Goal: Information Seeking & Learning: Learn about a topic

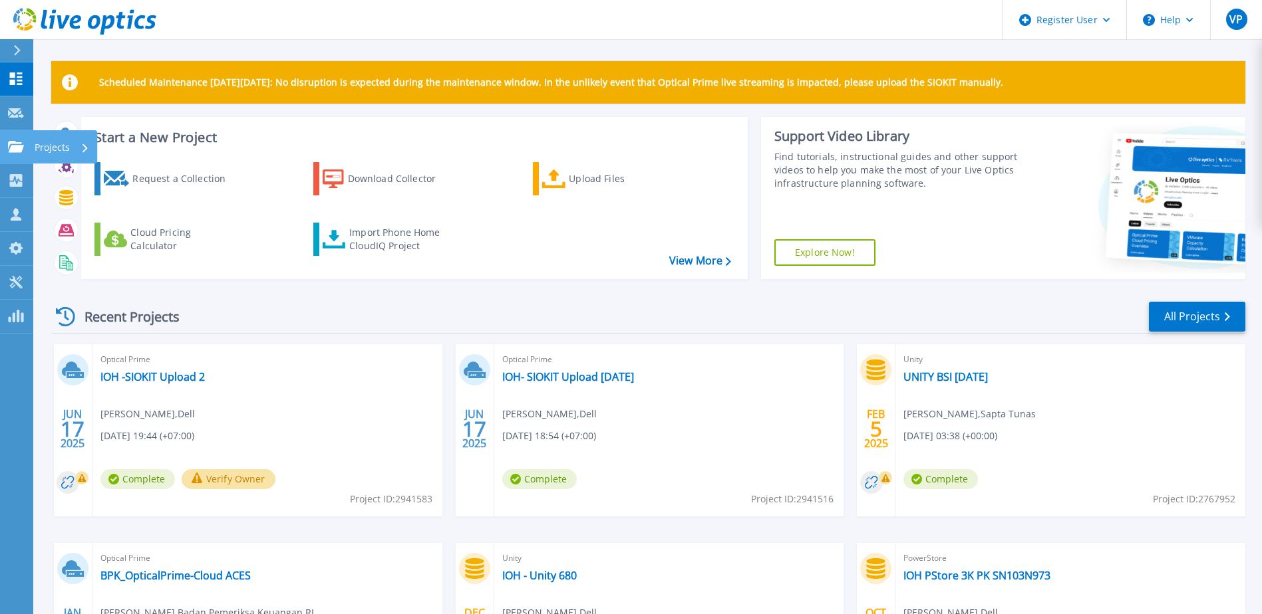
click at [17, 138] on link "Projects Projects" at bounding box center [16, 147] width 33 height 34
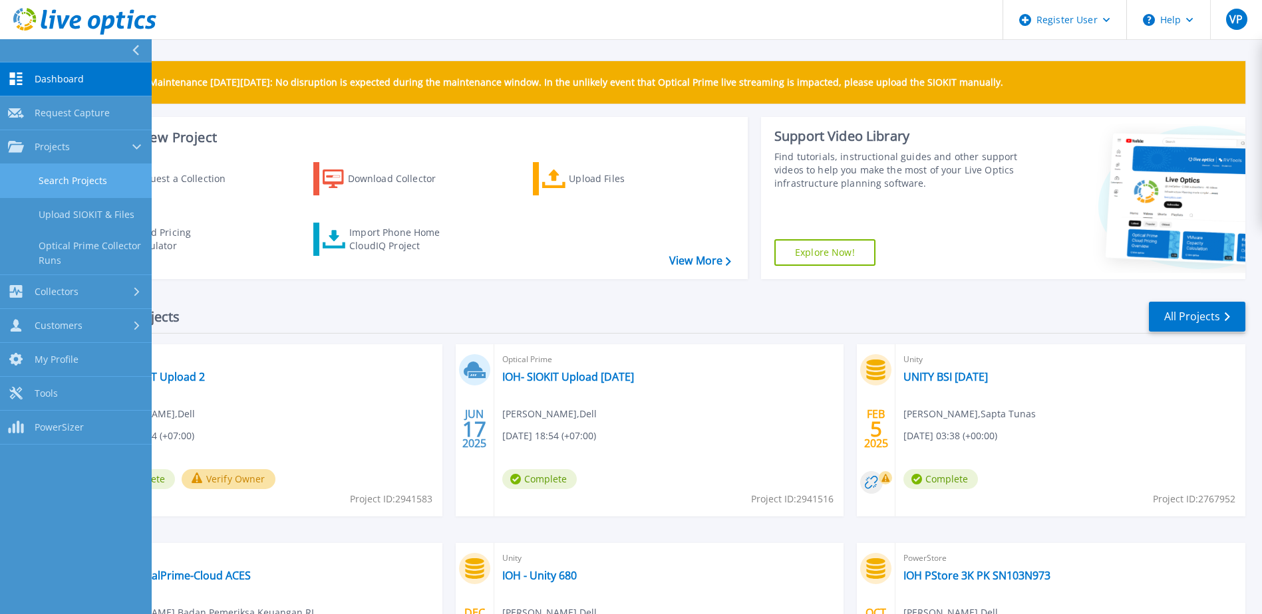
click at [65, 176] on link "Search Projects" at bounding box center [76, 181] width 152 height 34
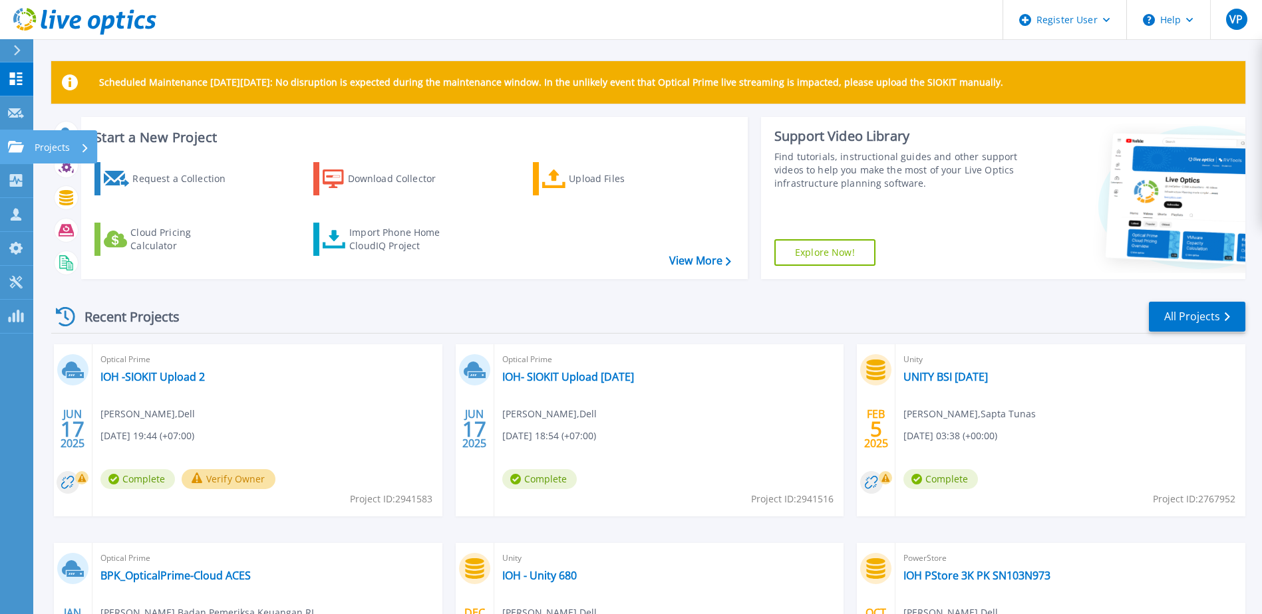
click at [9, 141] on div at bounding box center [16, 147] width 16 height 12
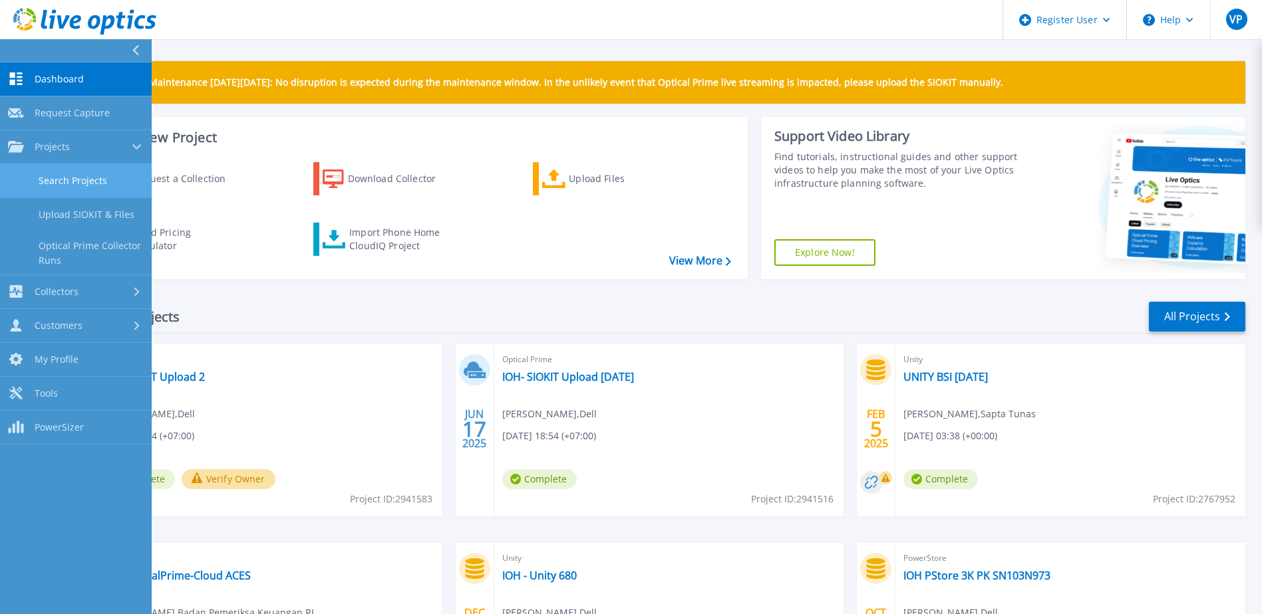
click at [69, 188] on link "Search Projects" at bounding box center [76, 181] width 152 height 34
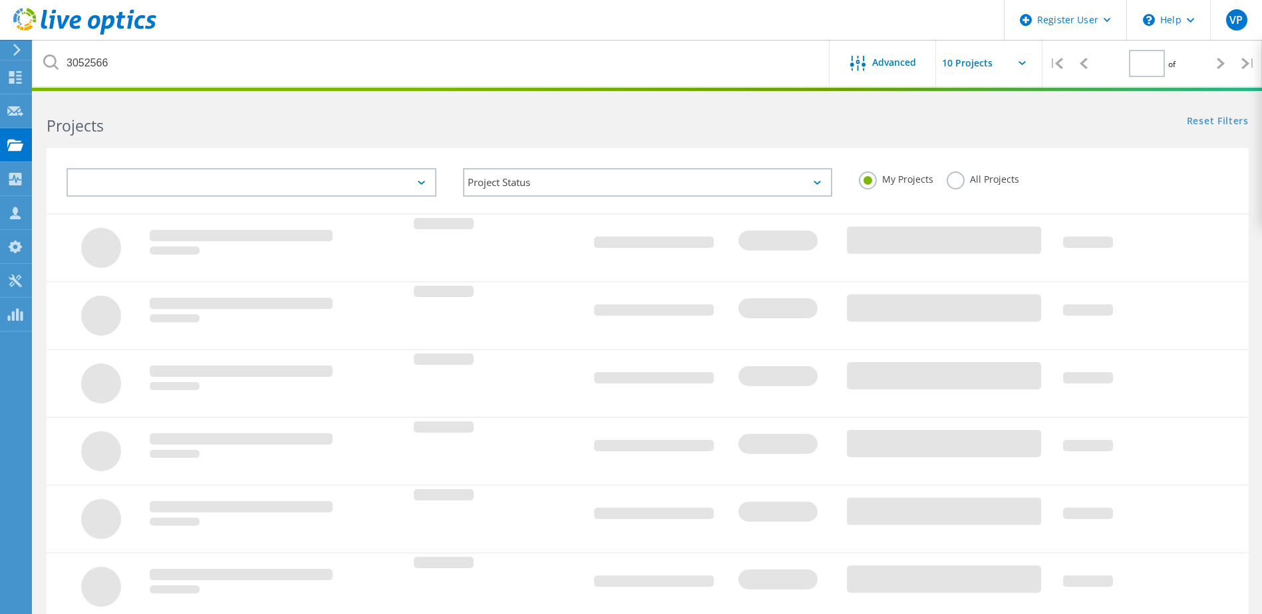
type input "1"
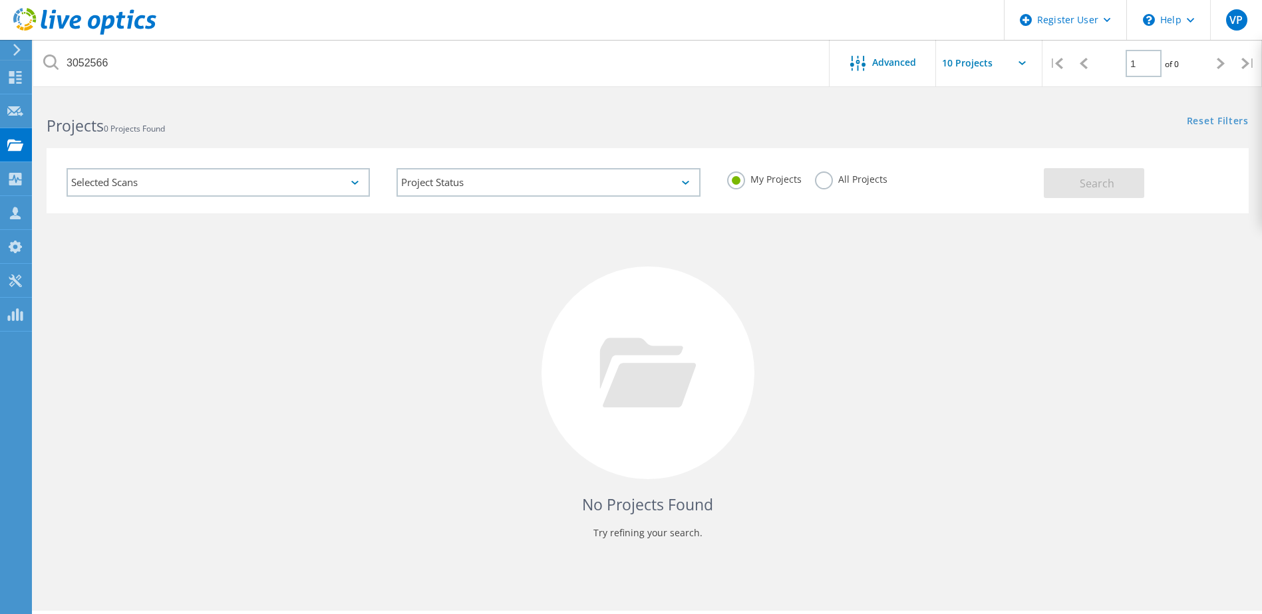
click at [825, 182] on label "All Projects" at bounding box center [851, 178] width 72 height 13
click at [0, 0] on input "All Projects" at bounding box center [0, 0] width 0 height 0
click at [1096, 186] on span "Search" at bounding box center [1096, 183] width 35 height 15
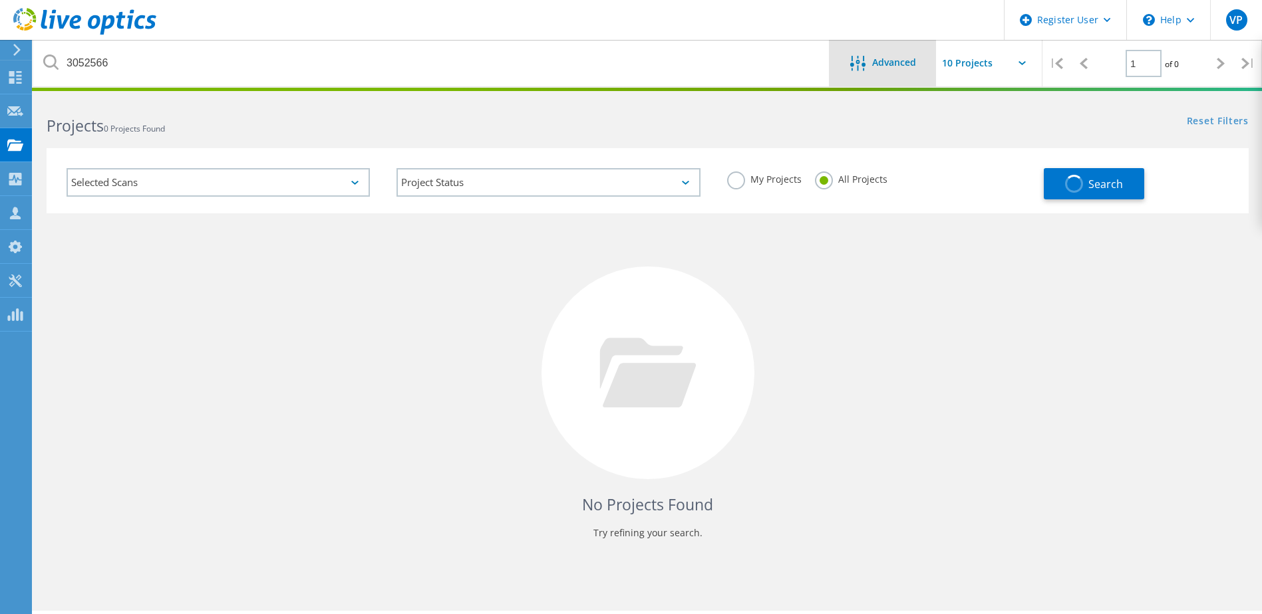
click at [896, 61] on span "Advanced" at bounding box center [894, 62] width 44 height 9
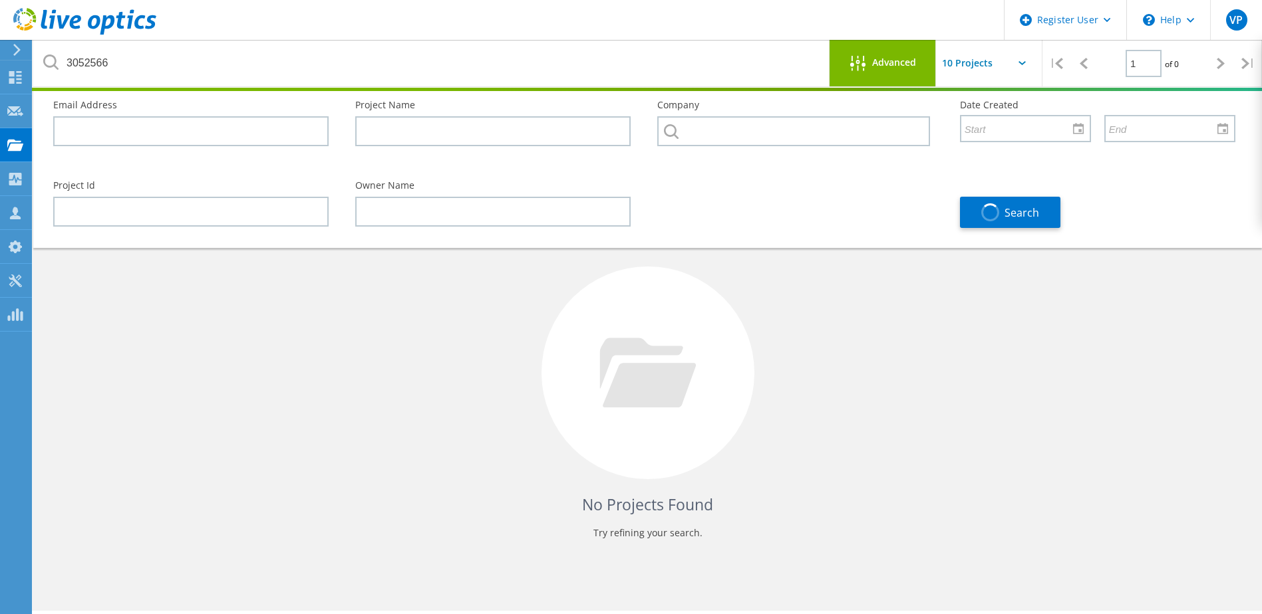
click at [895, 61] on span "Advanced" at bounding box center [894, 62] width 44 height 9
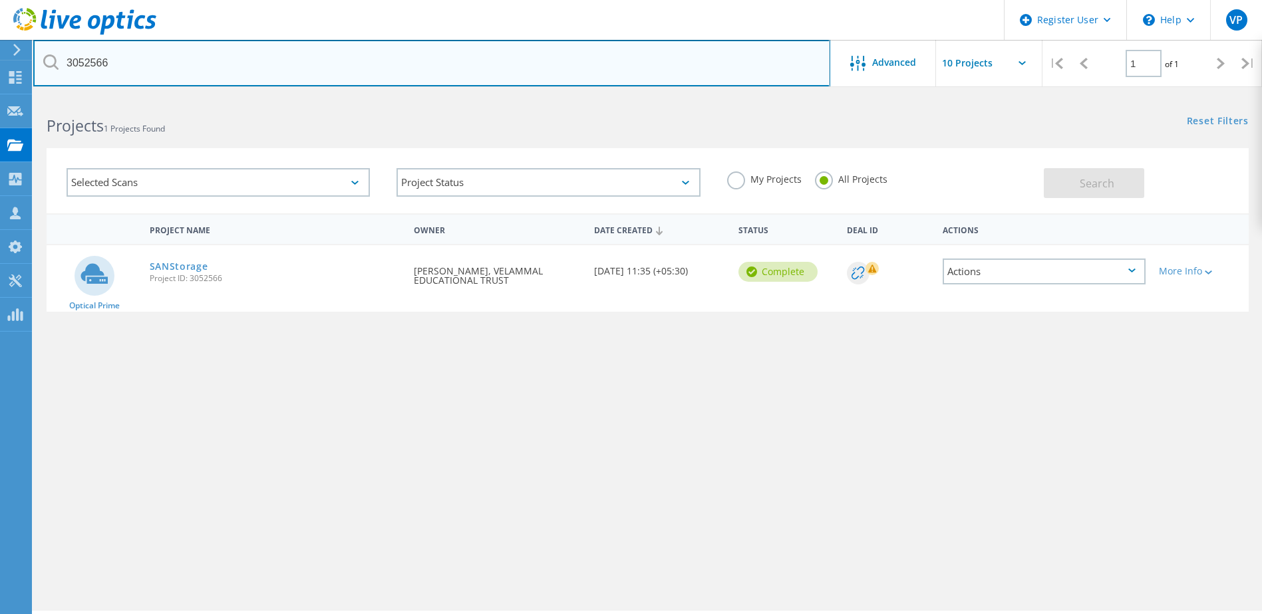
drag, startPoint x: 214, startPoint y: 75, endPoint x: 18, endPoint y: 47, distance: 198.2
click at [18, 96] on div "Register User \n Help Explore Helpful Articles Contact Support VP Dell User Vir…" at bounding box center [631, 373] width 1262 height 555
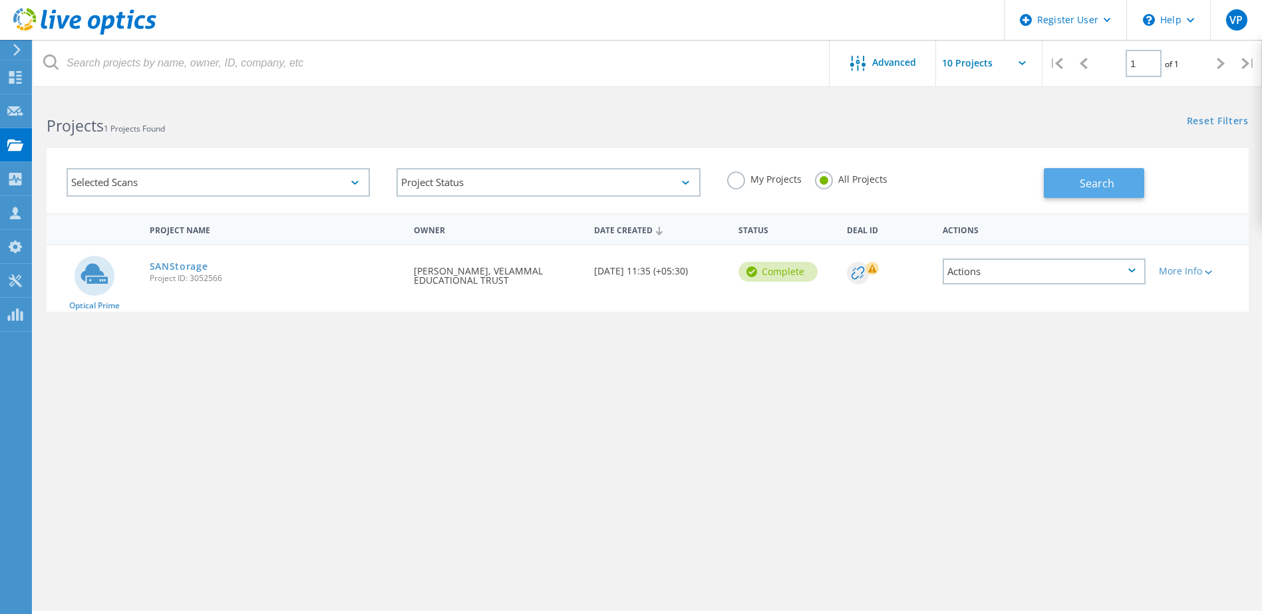
click at [1099, 176] on span "Search" at bounding box center [1096, 183] width 35 height 15
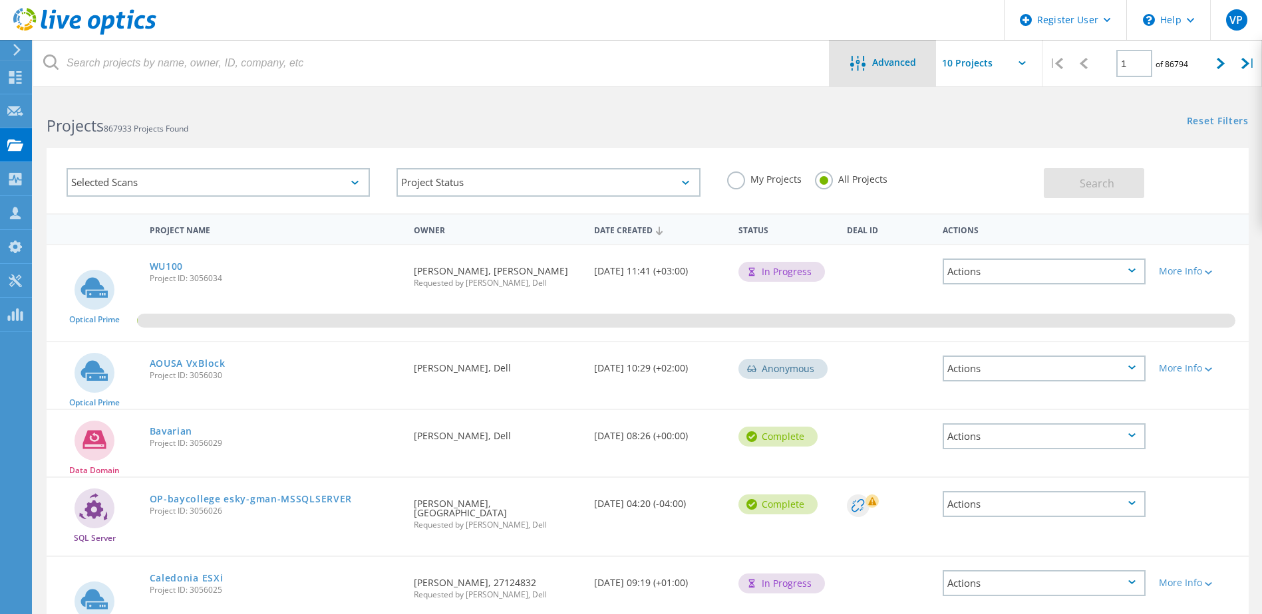
click at [894, 63] on span "Advanced" at bounding box center [894, 62] width 44 height 9
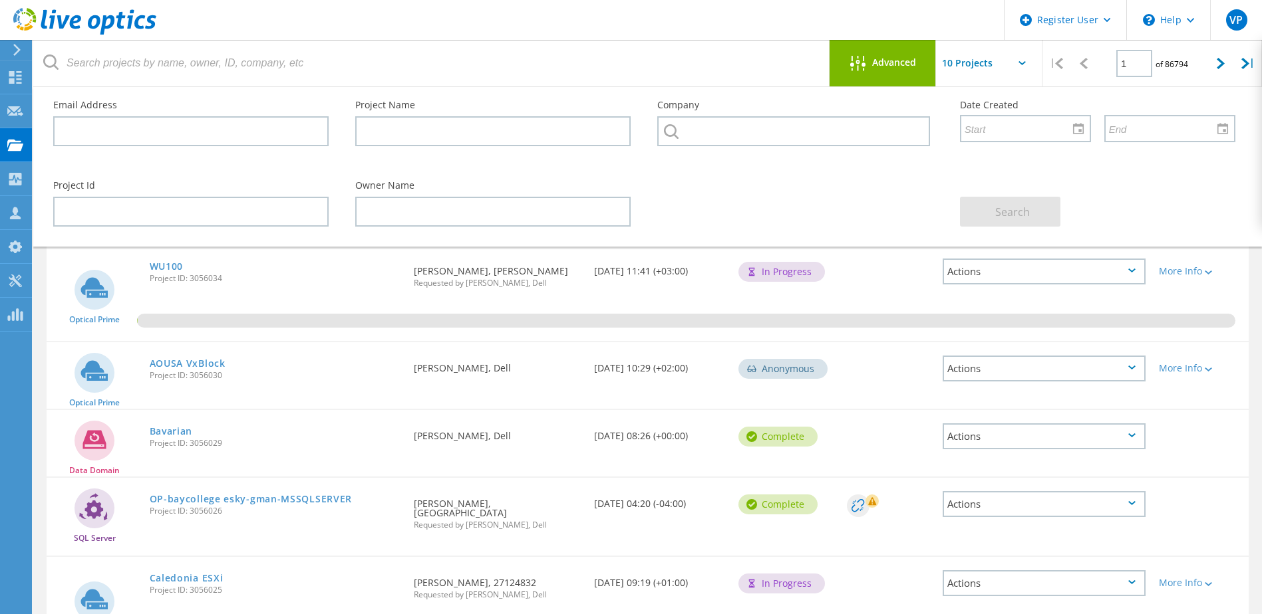
click at [894, 63] on span "Advanced" at bounding box center [894, 62] width 44 height 9
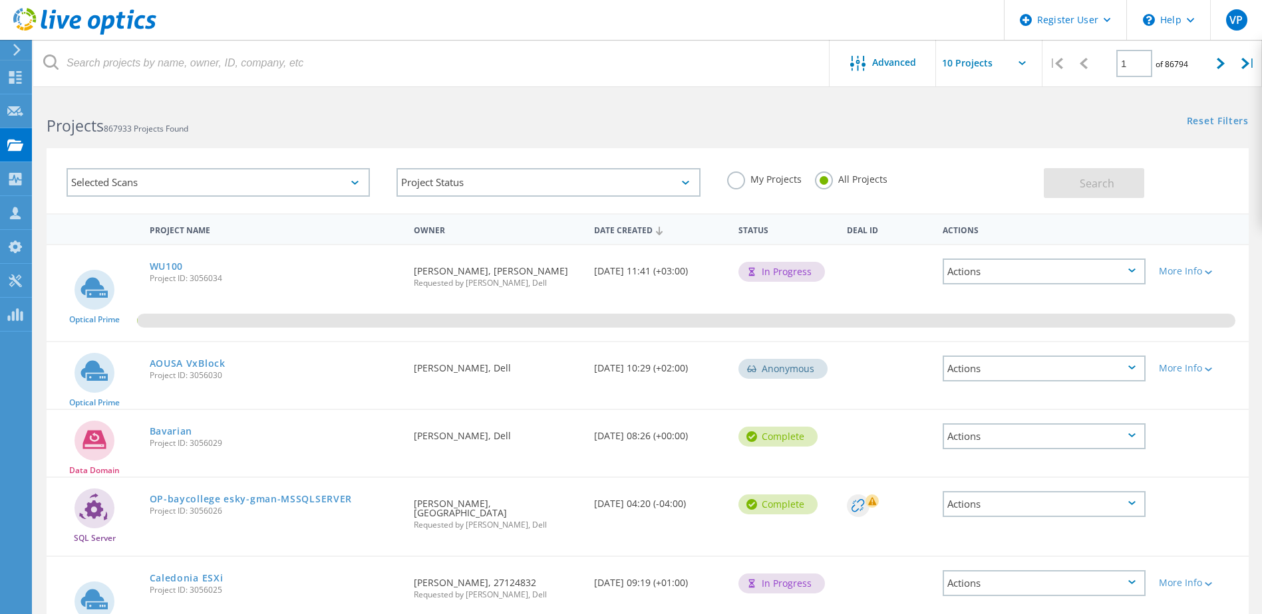
click at [1019, 63] on icon at bounding box center [1021, 63] width 7 height 4
click at [1025, 65] on icon at bounding box center [1021, 63] width 7 height 4
click at [1217, 121] on link "Reset Filters" at bounding box center [1217, 121] width 62 height 11
click at [821, 172] on label "All Projects" at bounding box center [851, 178] width 72 height 13
click at [0, 0] on input "All Projects" at bounding box center [0, 0] width 0 height 0
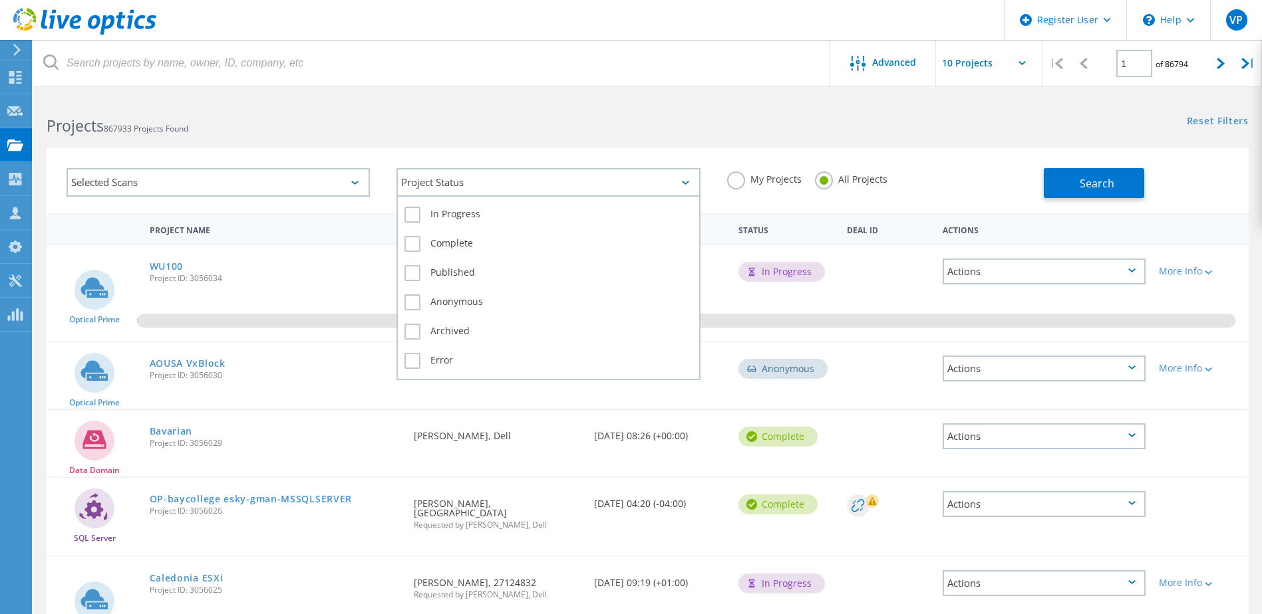
click at [632, 176] on div "Project Status" at bounding box center [547, 182] width 303 height 29
click at [650, 176] on div "Project Status" at bounding box center [547, 182] width 303 height 29
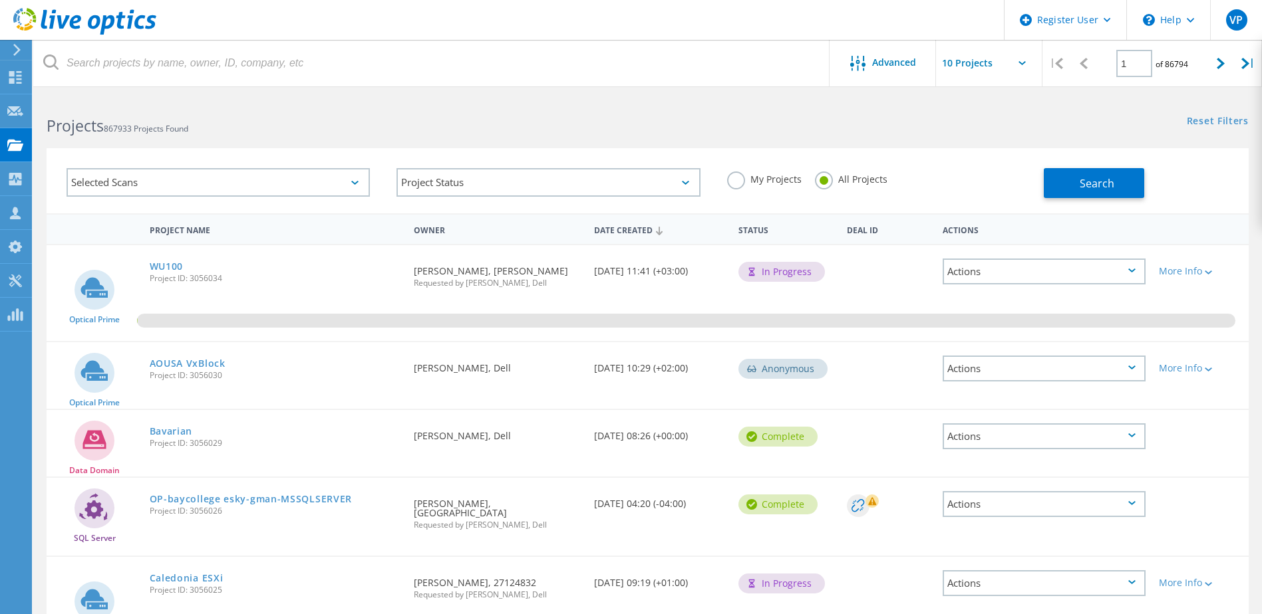
click at [342, 173] on div "Selected Scans" at bounding box center [218, 182] width 303 height 29
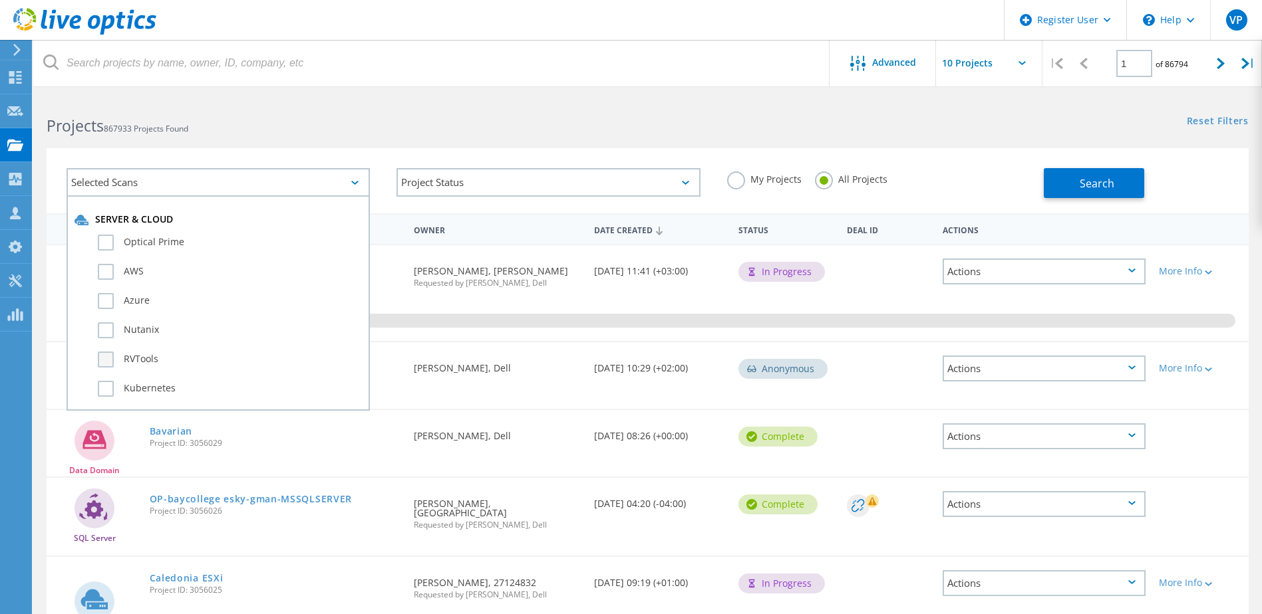
click at [108, 356] on label "RVTools" at bounding box center [230, 360] width 264 height 16
click at [0, 0] on input "RVTools" at bounding box center [0, 0] width 0 height 0
click at [105, 249] on label "Optical Prime" at bounding box center [230, 243] width 264 height 16
click at [0, 0] on input "Optical Prime" at bounding box center [0, 0] width 0 height 0
click at [343, 176] on div "Selected Scans 2" at bounding box center [218, 182] width 303 height 29
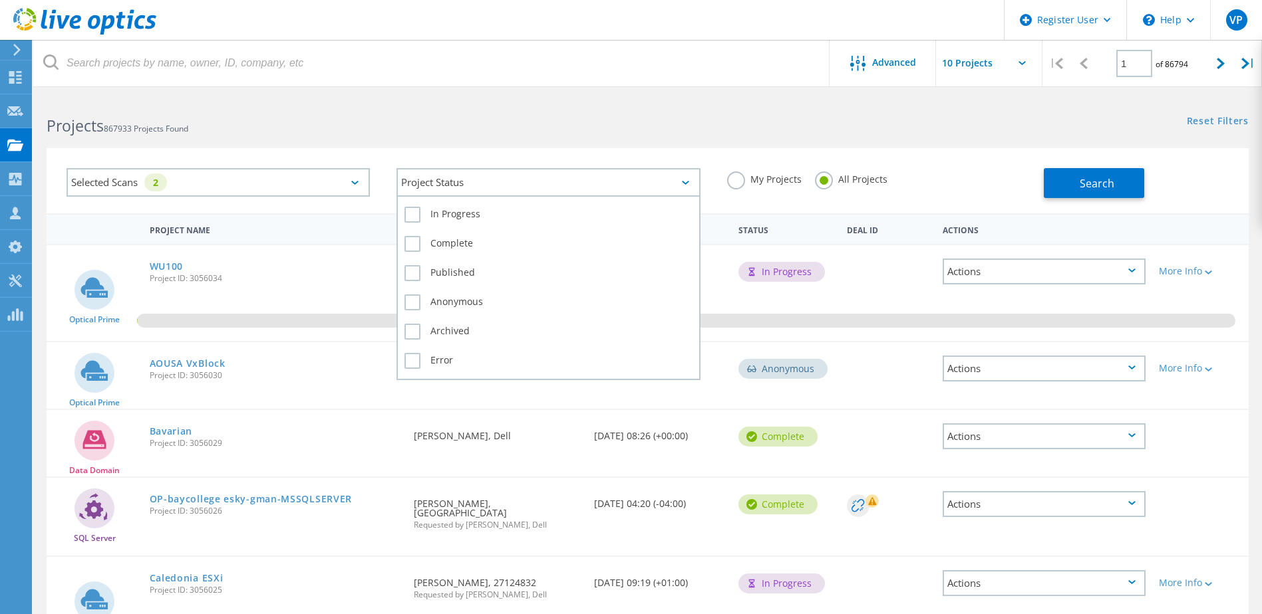
click at [621, 181] on div "Project Status" at bounding box center [547, 182] width 303 height 29
click at [619, 181] on div "Project Status" at bounding box center [547, 182] width 303 height 29
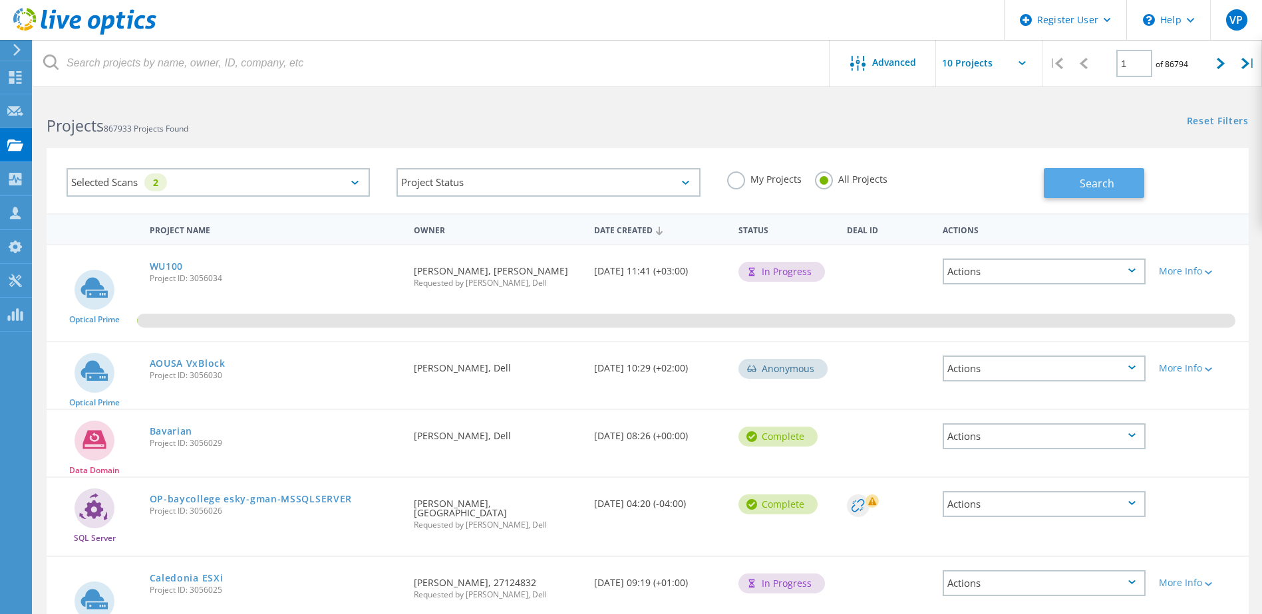
click at [1100, 186] on span "Search" at bounding box center [1096, 183] width 35 height 15
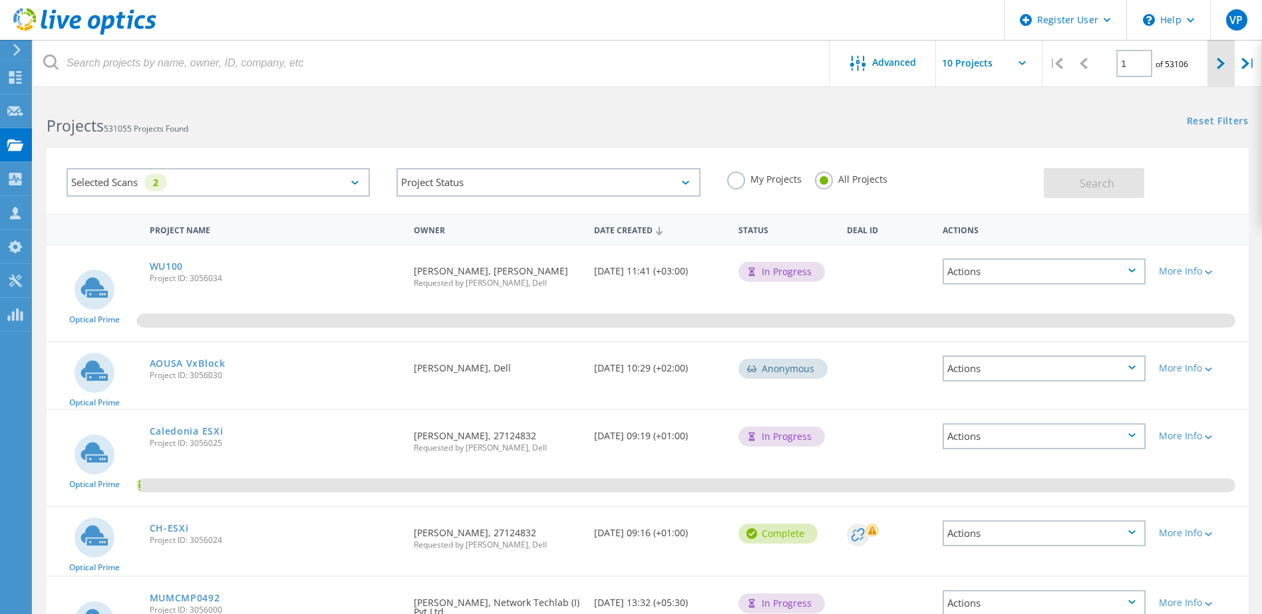
click at [1214, 69] on div at bounding box center [1220, 63] width 27 height 47
type input "2"
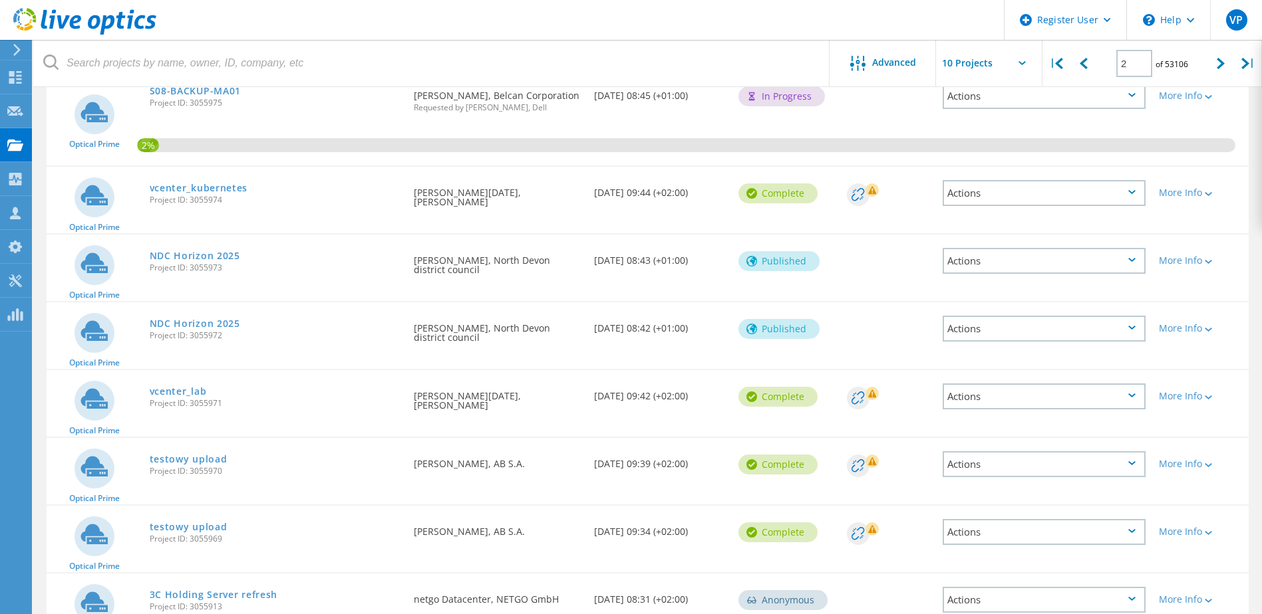
scroll to position [176, 0]
click at [233, 327] on link "NDC Horizon 2025" at bounding box center [195, 323] width 90 height 9
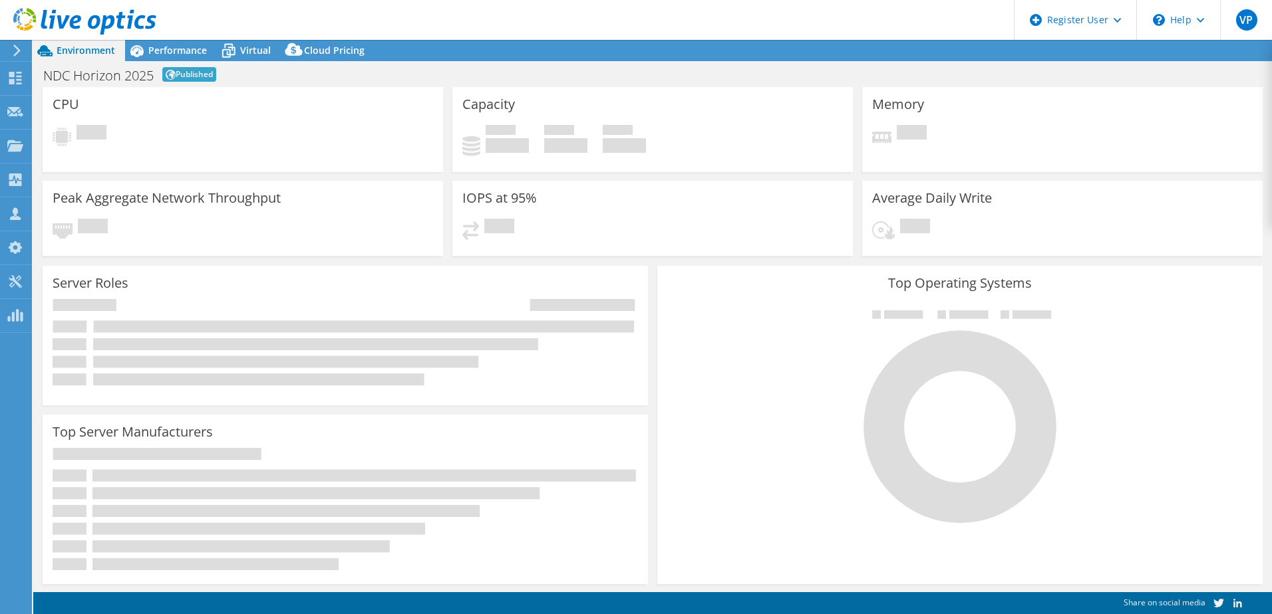
select select "USD"
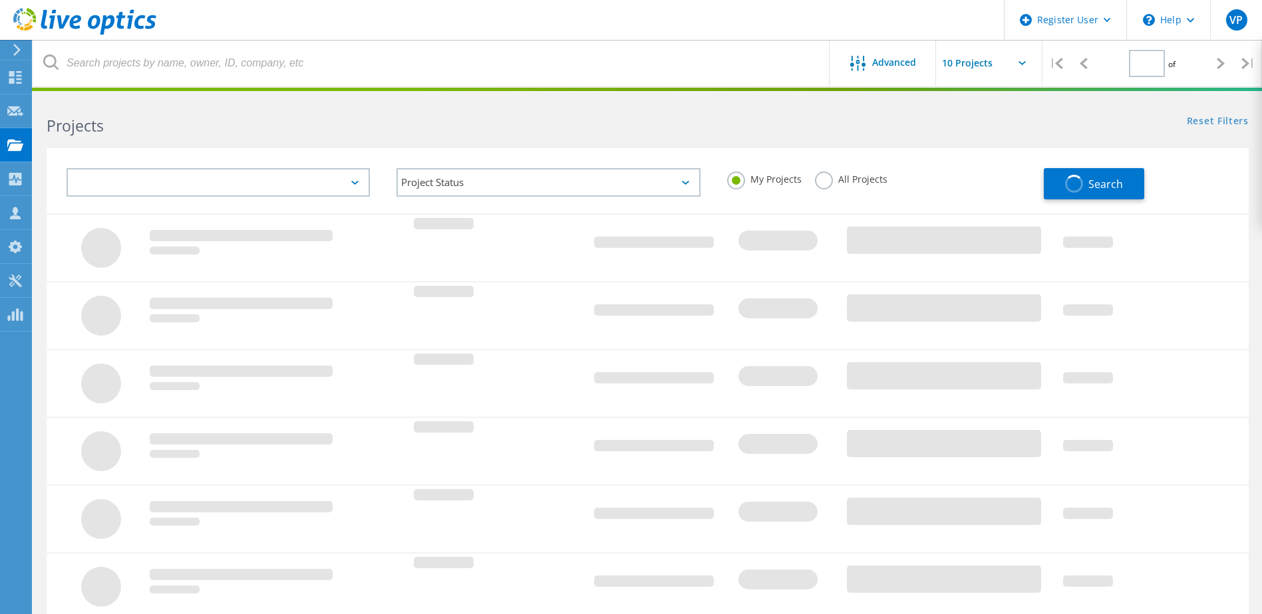
type input "2"
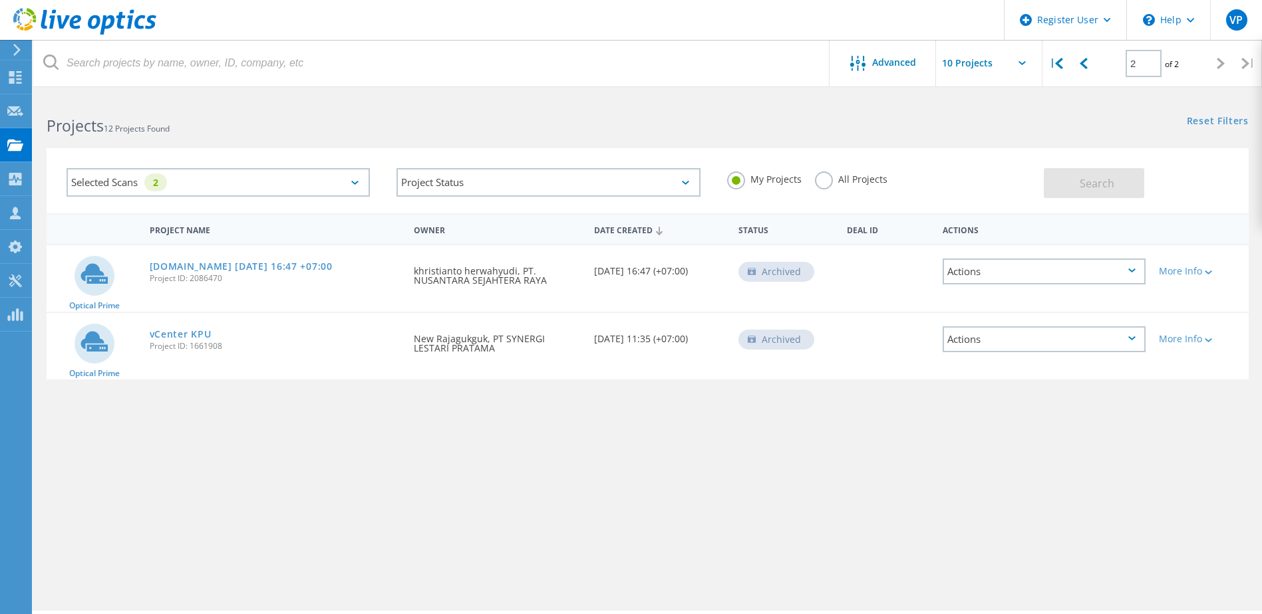
click at [347, 184] on div "Selected Scans 2" at bounding box center [218, 182] width 303 height 29
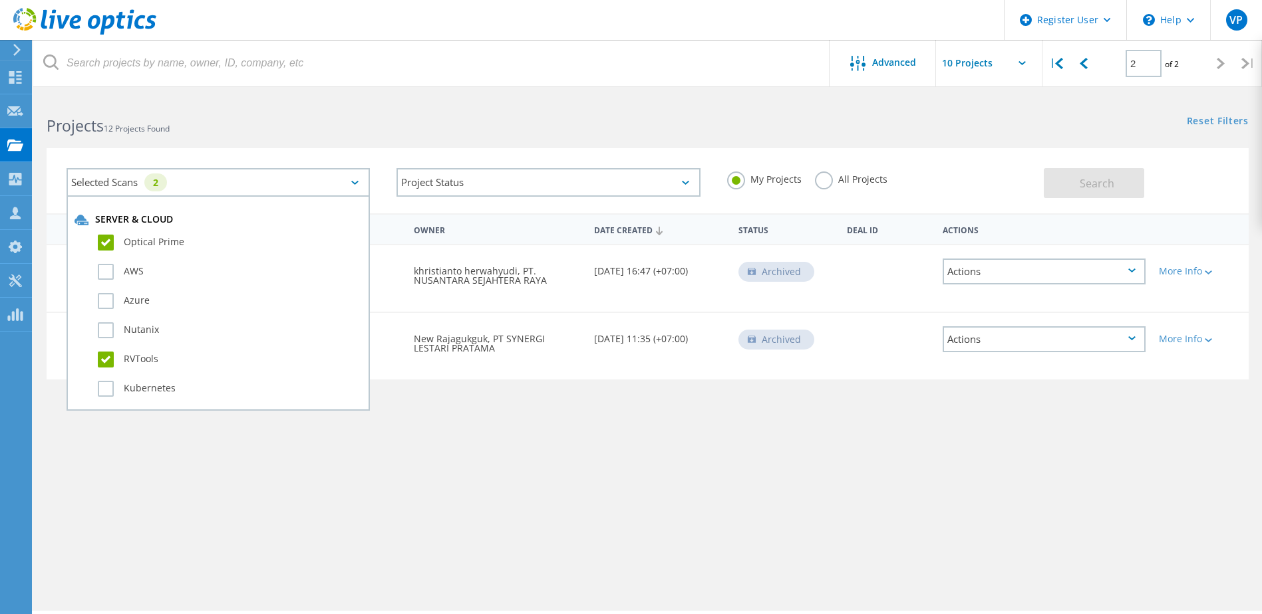
click at [110, 364] on label "RVTools" at bounding box center [230, 360] width 264 height 16
click at [0, 0] on input "RVTools" at bounding box center [0, 0] width 0 height 0
click at [359, 172] on div "Selected Scans 1" at bounding box center [218, 182] width 303 height 29
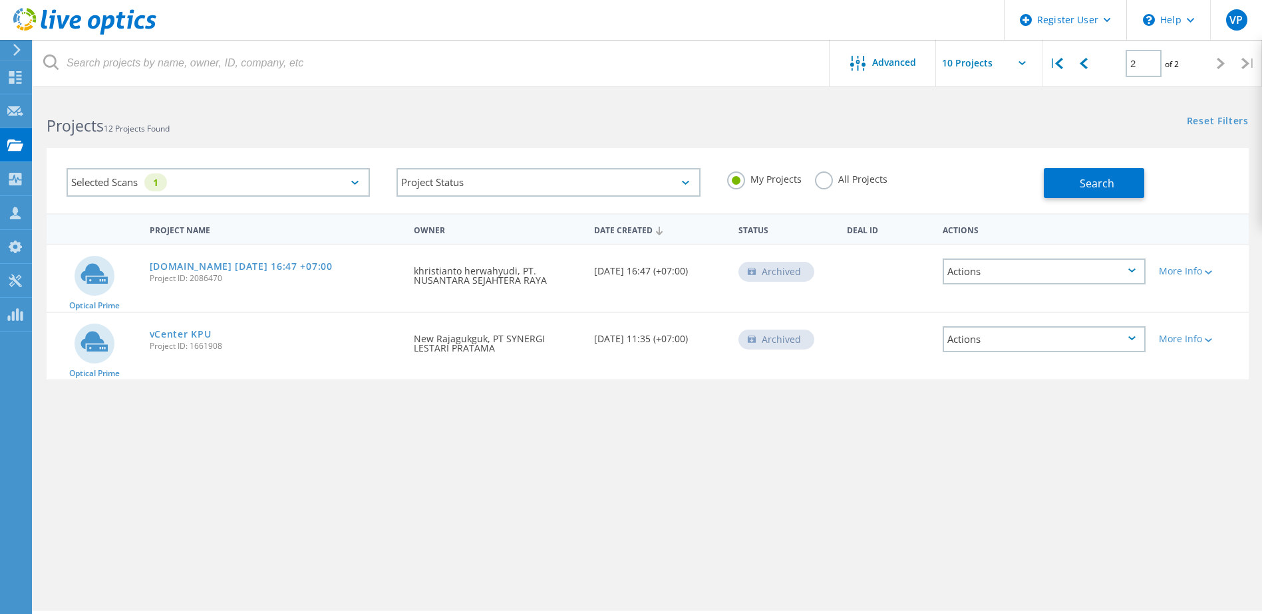
click at [832, 179] on label "All Projects" at bounding box center [851, 178] width 72 height 13
click at [0, 0] on input "All Projects" at bounding box center [0, 0] width 0 height 0
click at [746, 180] on label "My Projects" at bounding box center [764, 178] width 74 height 13
click at [0, 0] on input "My Projects" at bounding box center [0, 0] width 0 height 0
click at [189, 339] on link "vCenter KPU" at bounding box center [181, 334] width 62 height 9
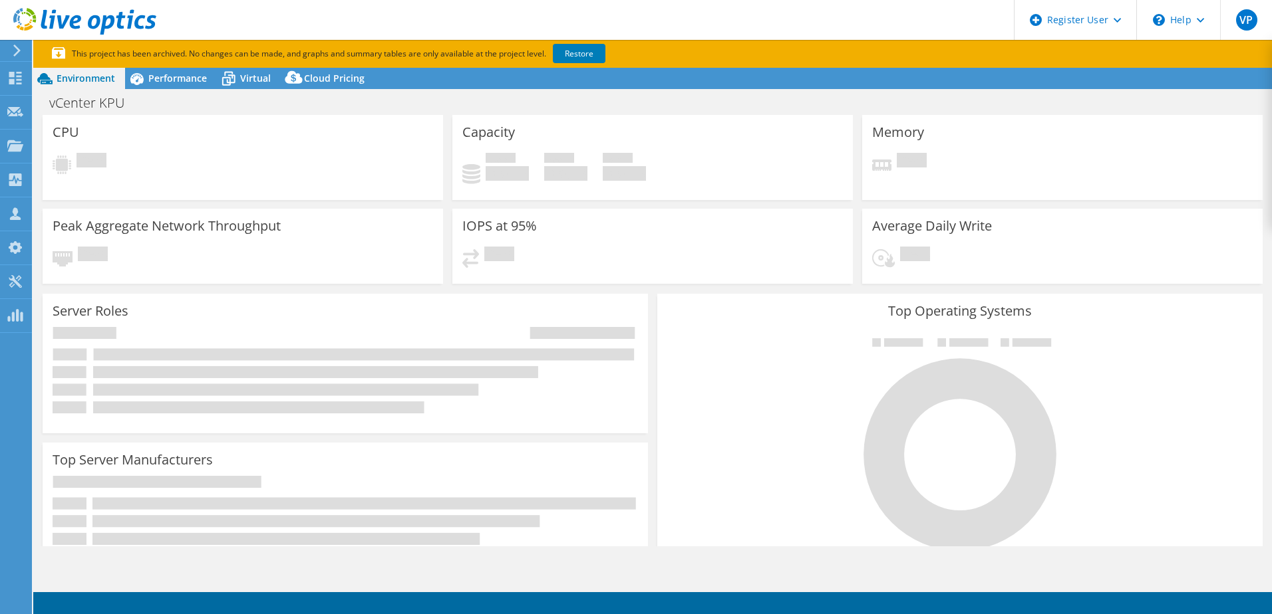
select select "[GEOGRAPHIC_DATA]"
select select "USD"
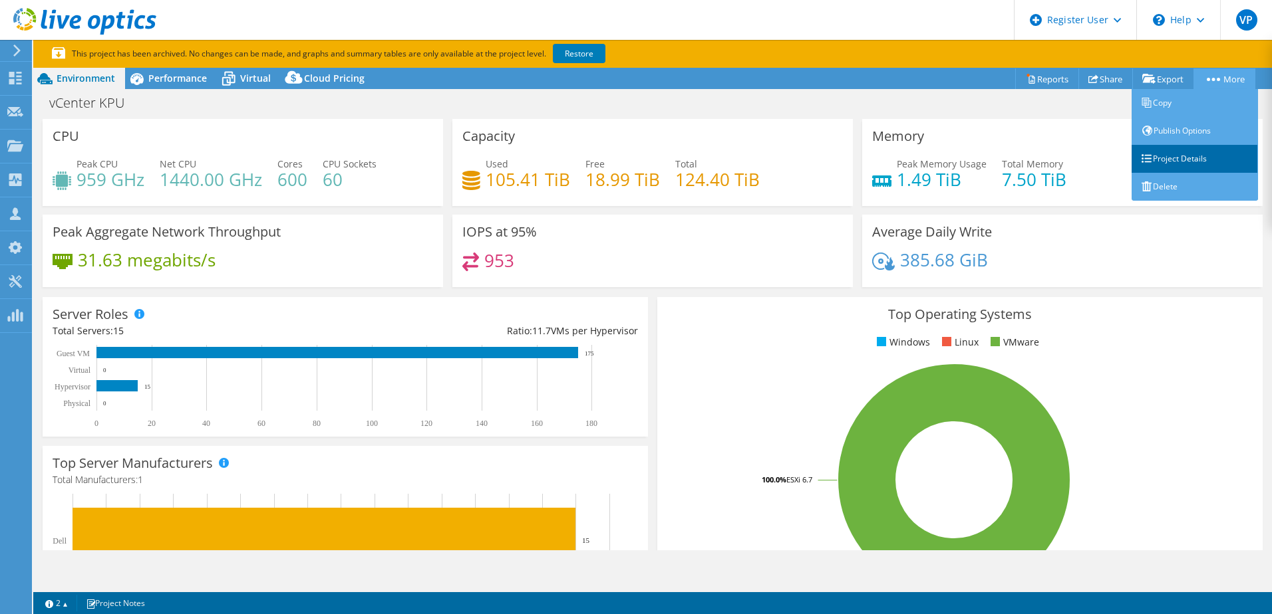
click at [1187, 148] on link "Project Details" at bounding box center [1194, 159] width 126 height 28
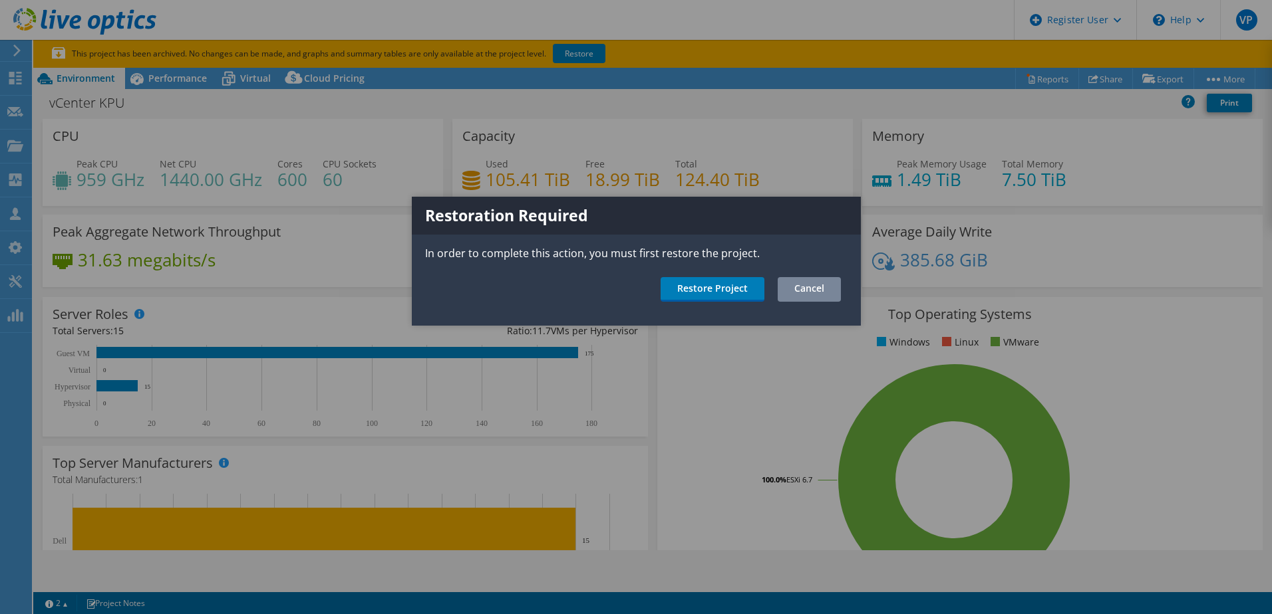
click at [805, 291] on link "Cancel" at bounding box center [808, 289] width 63 height 25
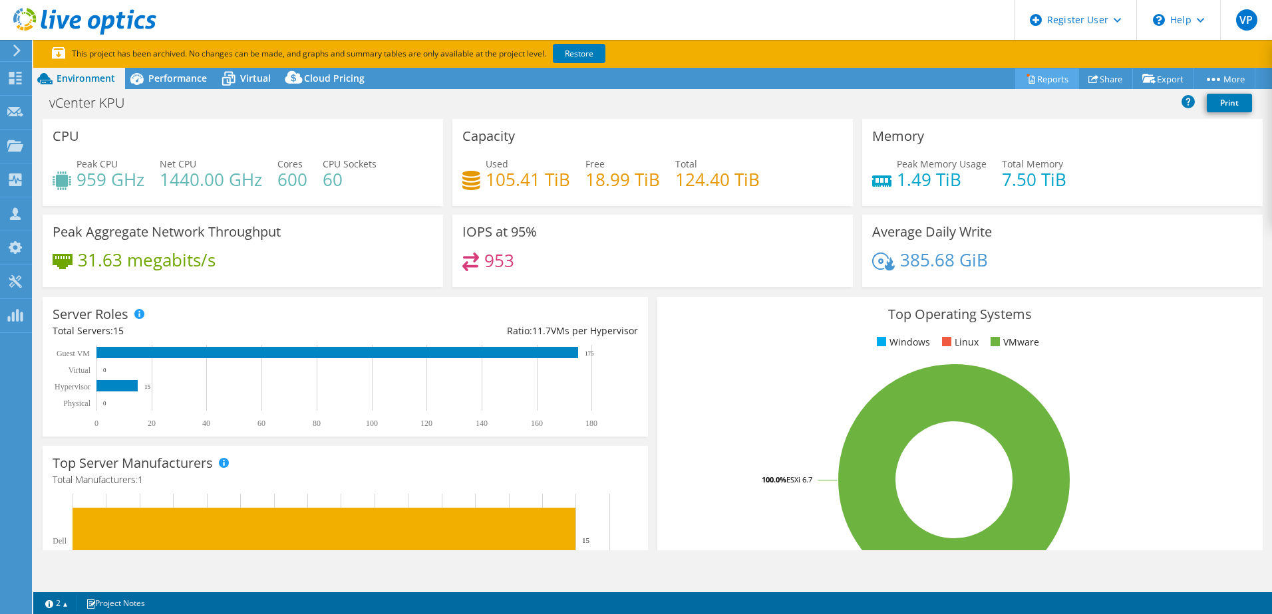
click at [1059, 82] on link "Reports" at bounding box center [1047, 78] width 64 height 21
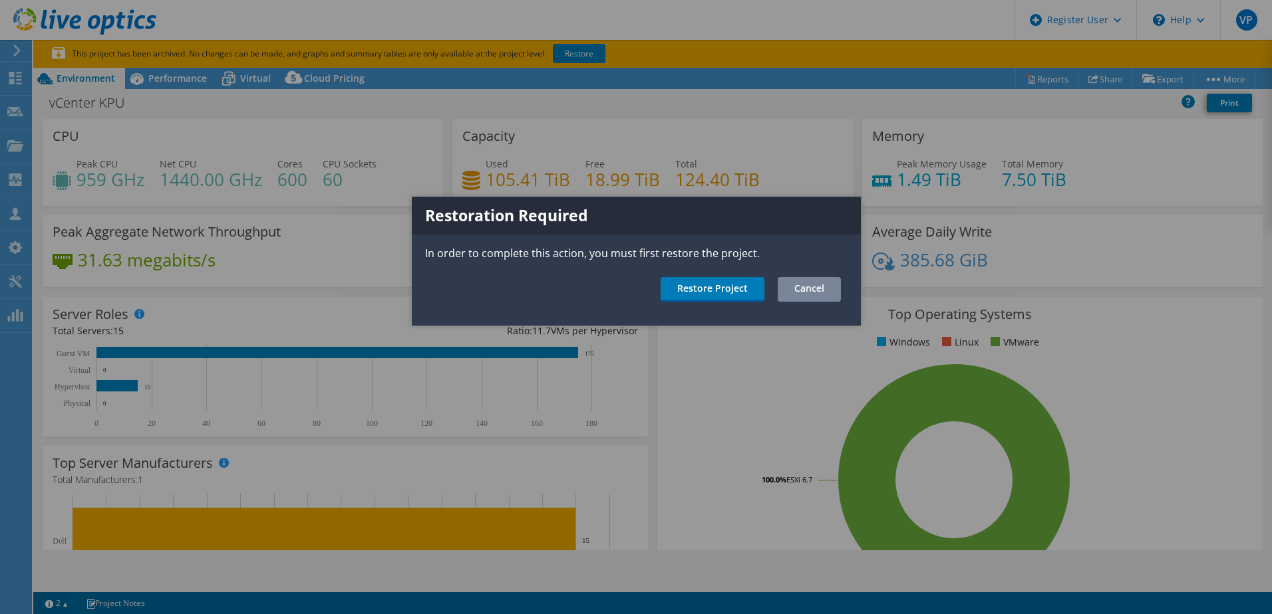
click at [805, 288] on link "Cancel" at bounding box center [808, 289] width 63 height 25
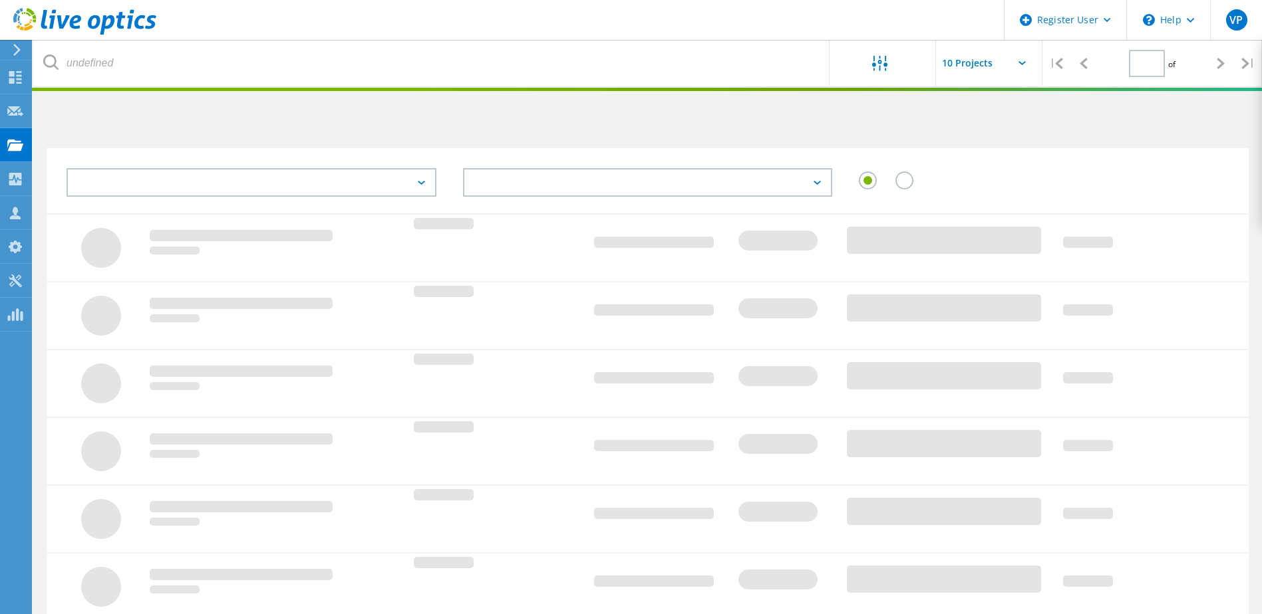
type input "2"
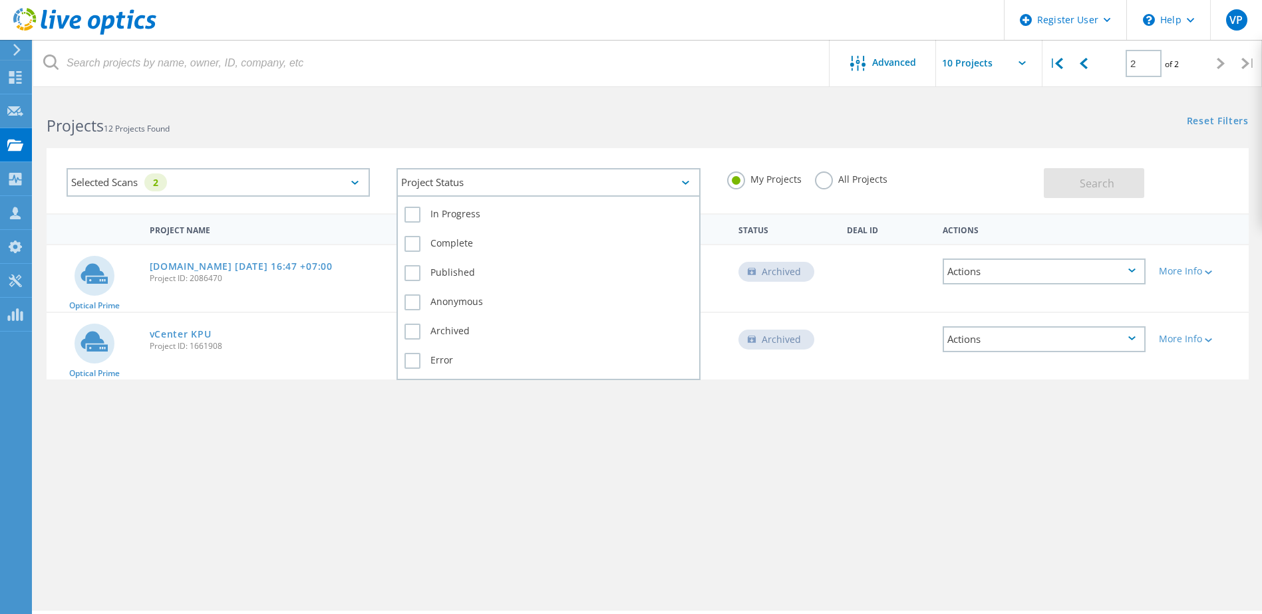
click at [693, 187] on div "Project Status" at bounding box center [547, 182] width 303 height 29
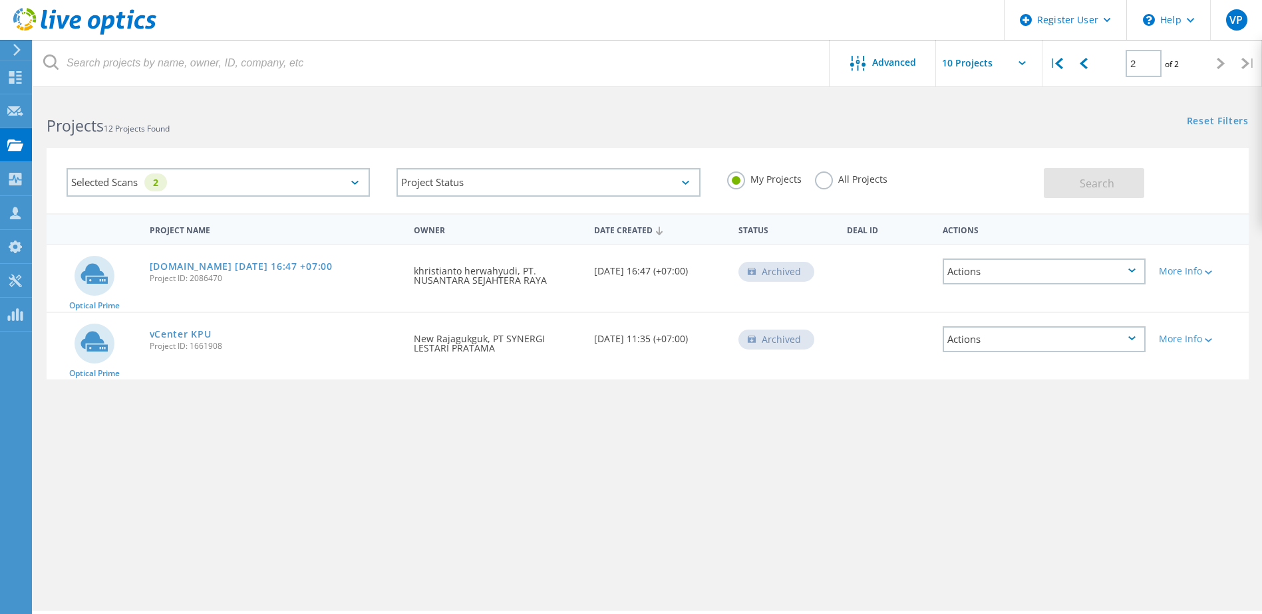
click at [815, 178] on label "All Projects" at bounding box center [851, 178] width 72 height 13
click at [0, 0] on input "All Projects" at bounding box center [0, 0] width 0 height 0
click at [1129, 192] on button "Search" at bounding box center [1093, 183] width 100 height 30
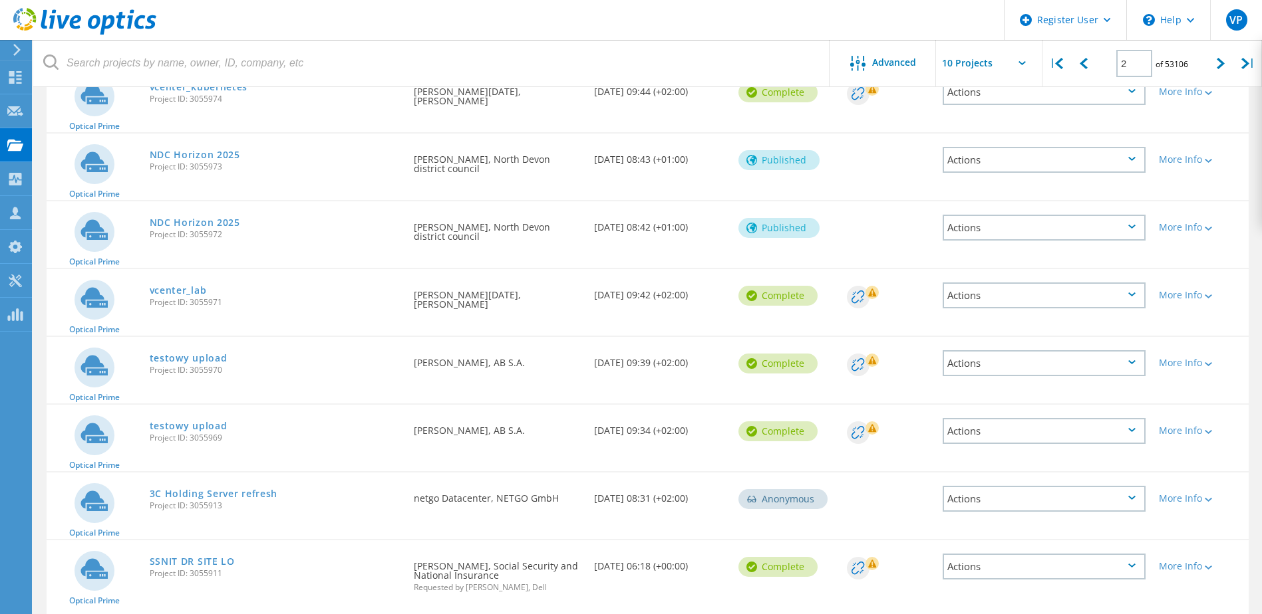
scroll to position [275, 0]
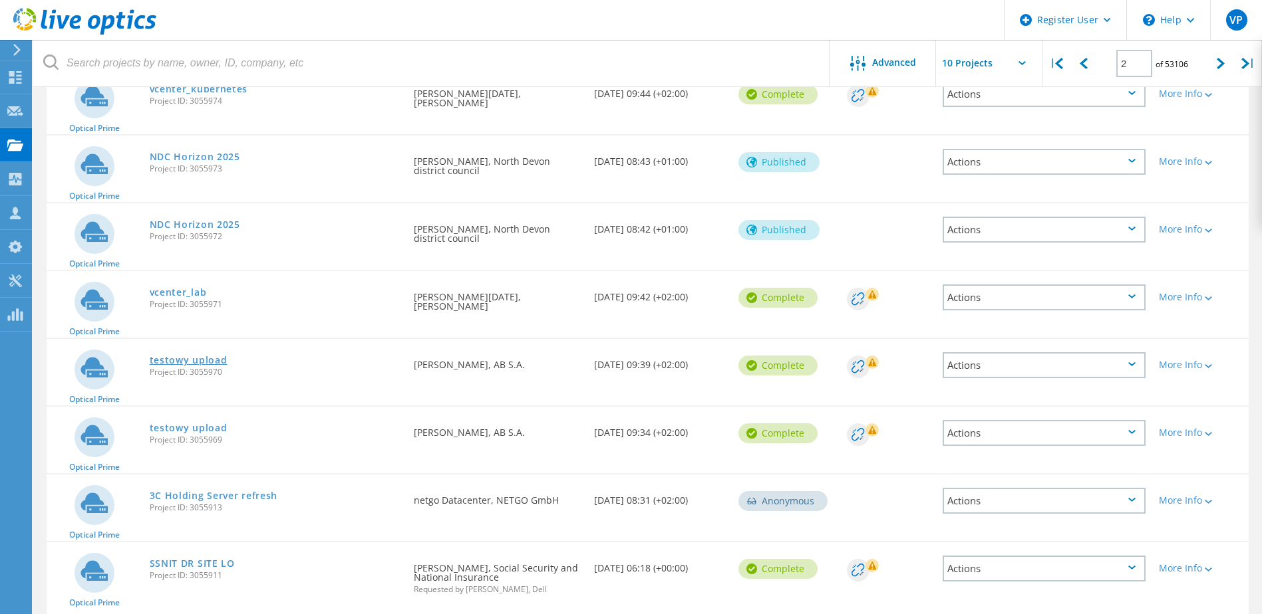
click at [185, 361] on link "testowy upload" at bounding box center [189, 360] width 78 height 9
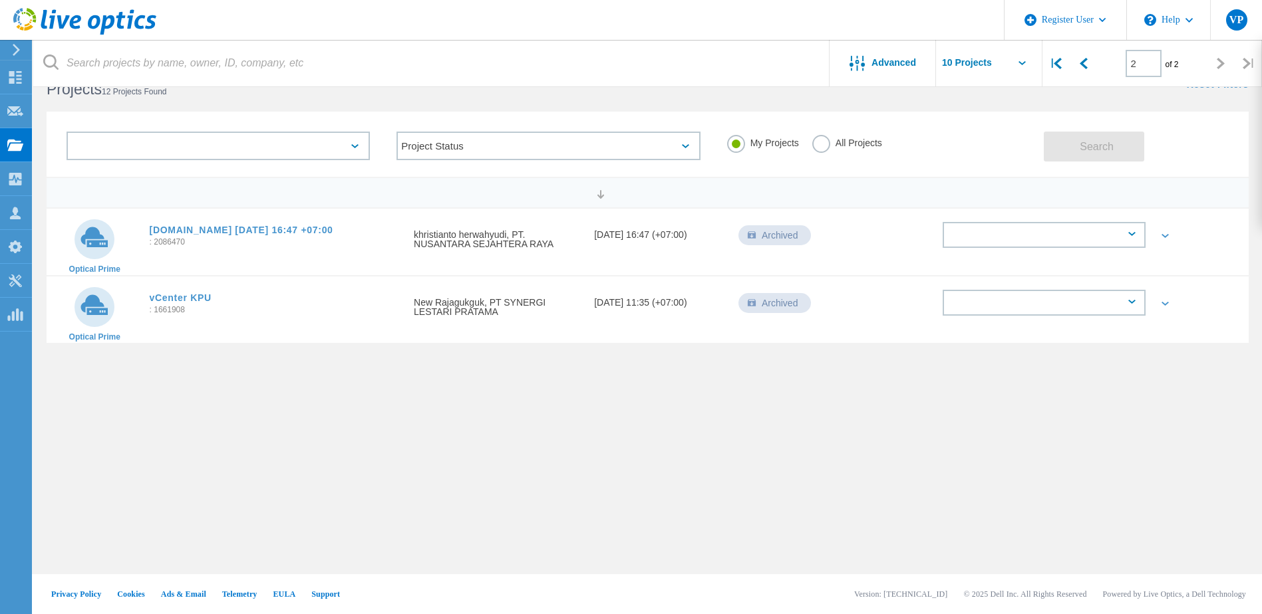
scroll to position [37, 0]
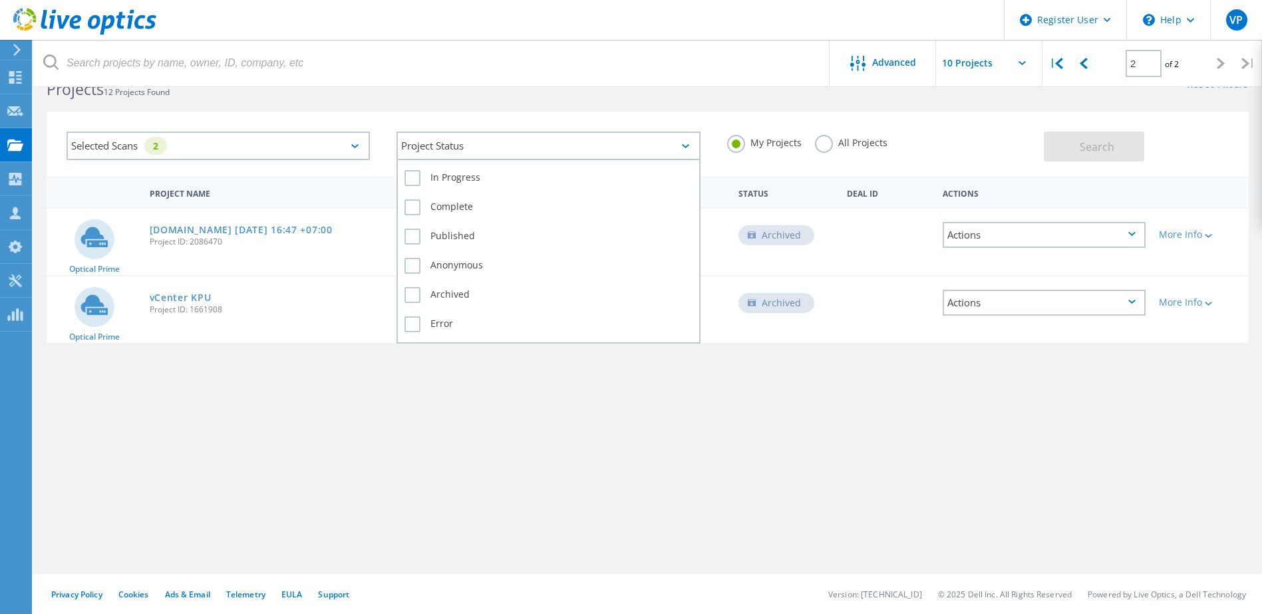
click at [623, 154] on div "Project Status" at bounding box center [547, 146] width 303 height 29
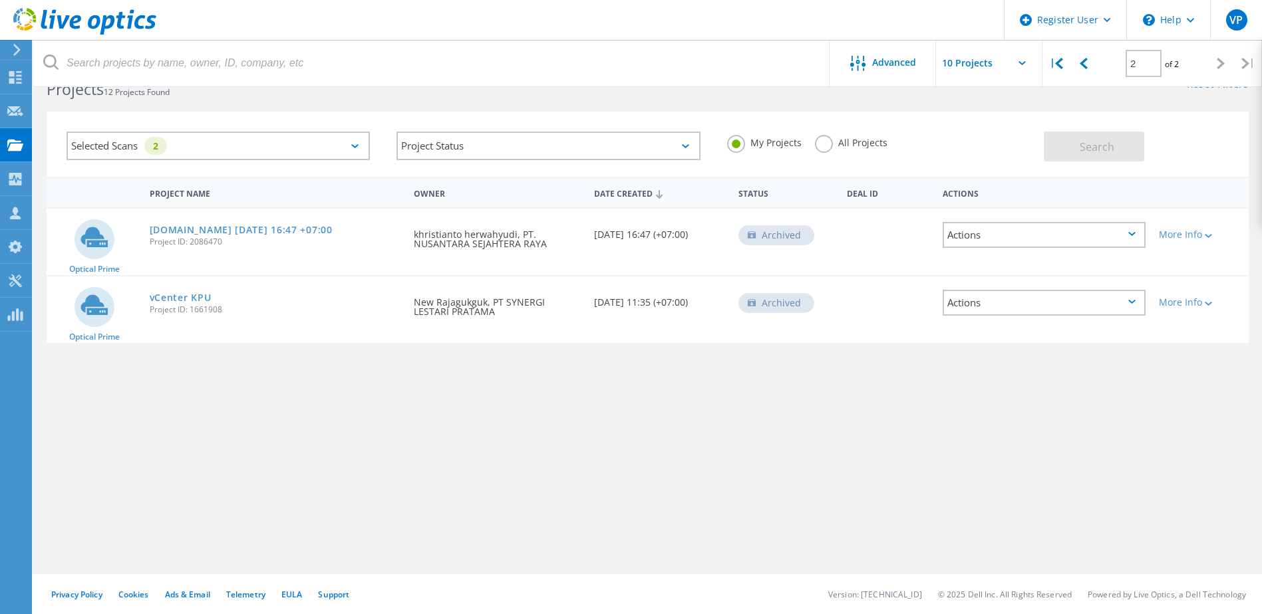
click at [836, 136] on label "All Projects" at bounding box center [851, 141] width 72 height 13
click at [0, 0] on input "All Projects" at bounding box center [0, 0] width 0 height 0
click at [825, 146] on label "All Projects" at bounding box center [851, 141] width 72 height 13
click at [0, 0] on input "All Projects" at bounding box center [0, 0] width 0 height 0
click at [742, 146] on label "My Projects" at bounding box center [764, 141] width 74 height 13
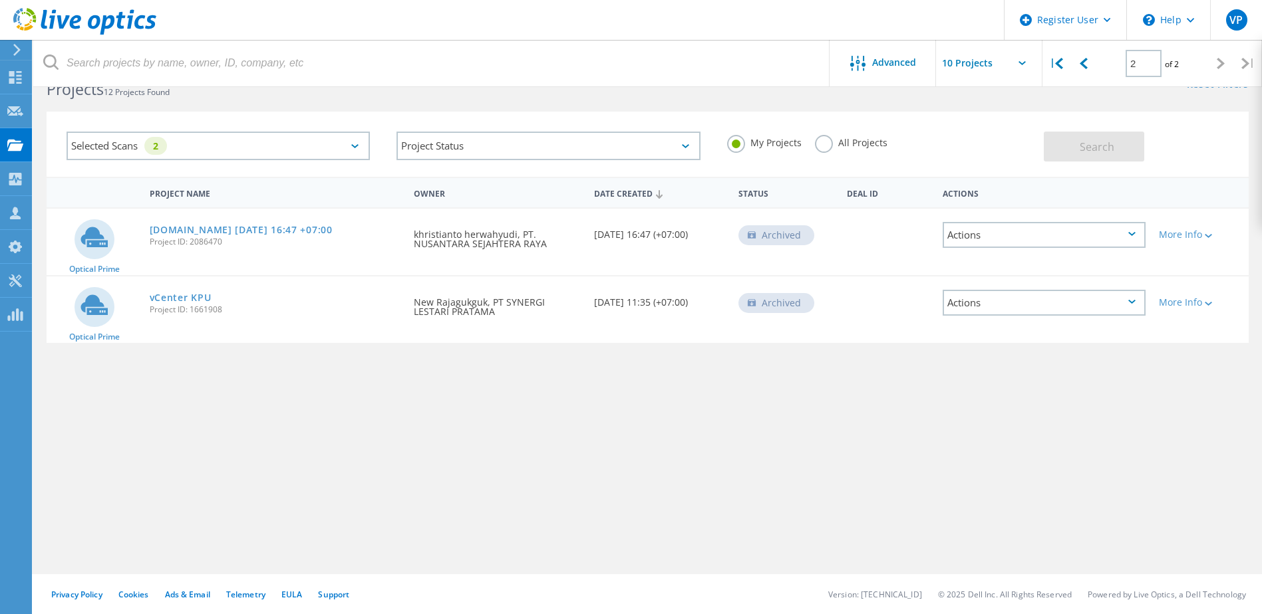
click at [0, 0] on input "My Projects" at bounding box center [0, 0] width 0 height 0
click at [832, 142] on label "All Projects" at bounding box center [851, 141] width 72 height 13
click at [0, 0] on input "All Projects" at bounding box center [0, 0] width 0 height 0
click at [1083, 146] on span "Search" at bounding box center [1096, 147] width 35 height 15
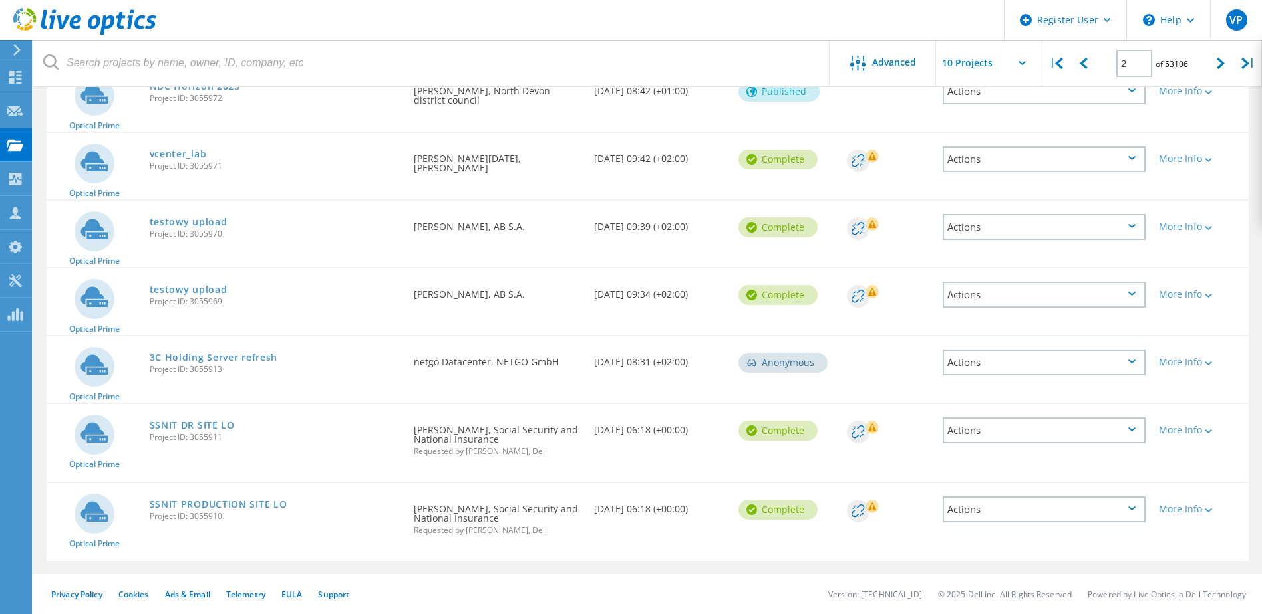
scroll to position [0, 0]
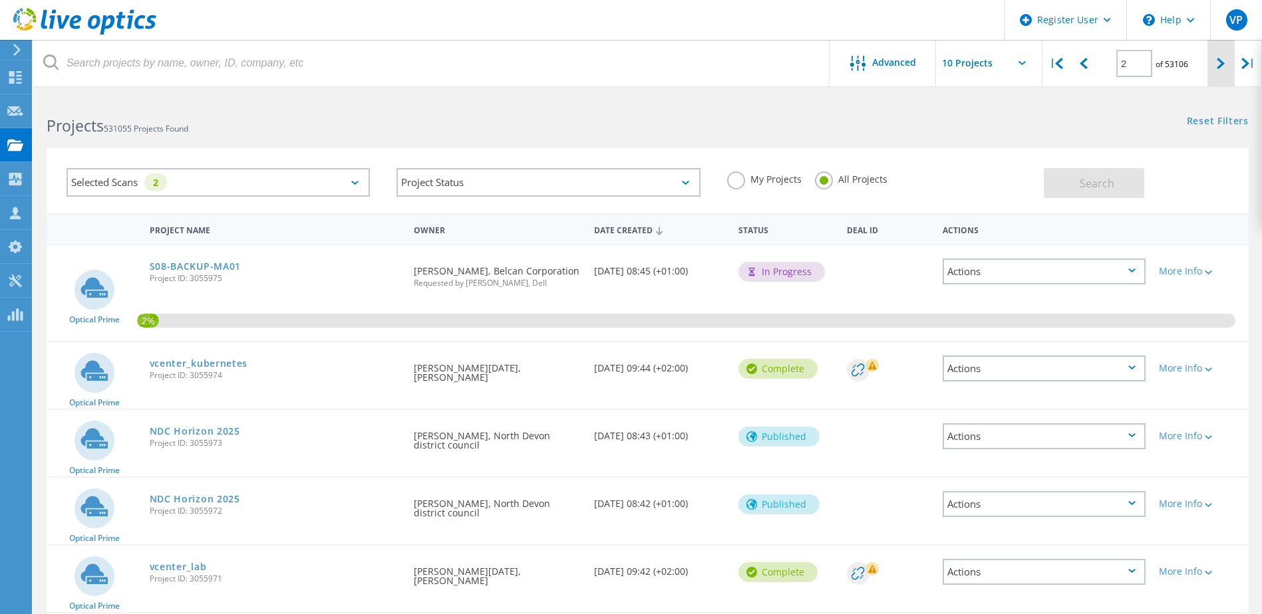
click at [1210, 65] on div at bounding box center [1220, 63] width 27 height 47
type input "3"
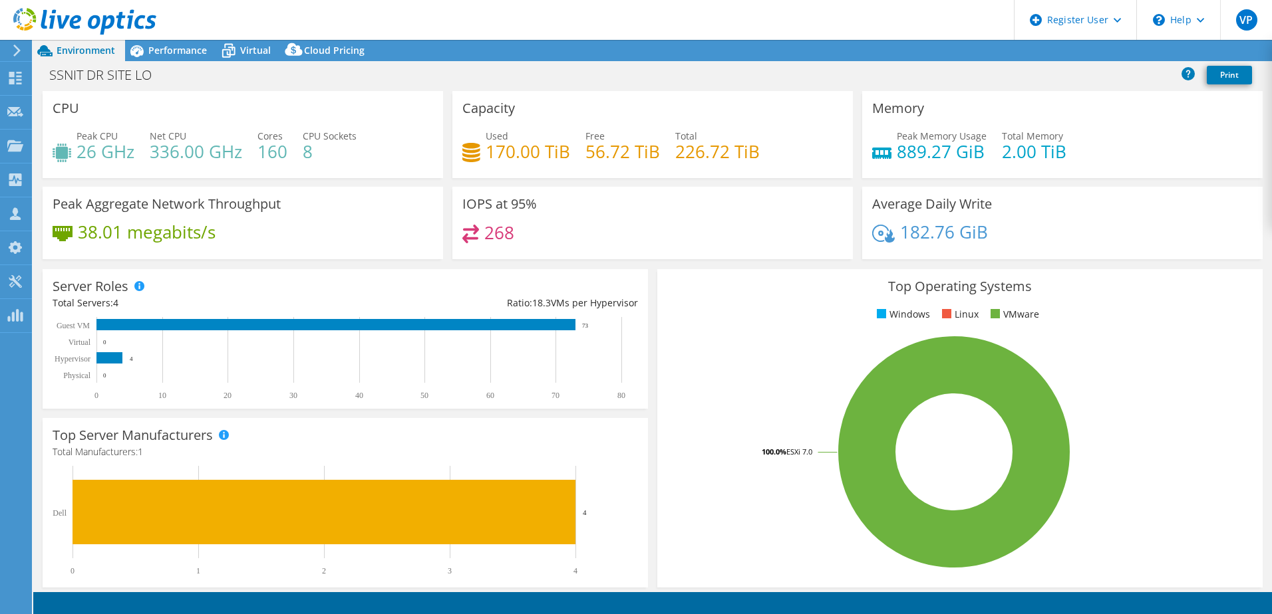
select select "USD"
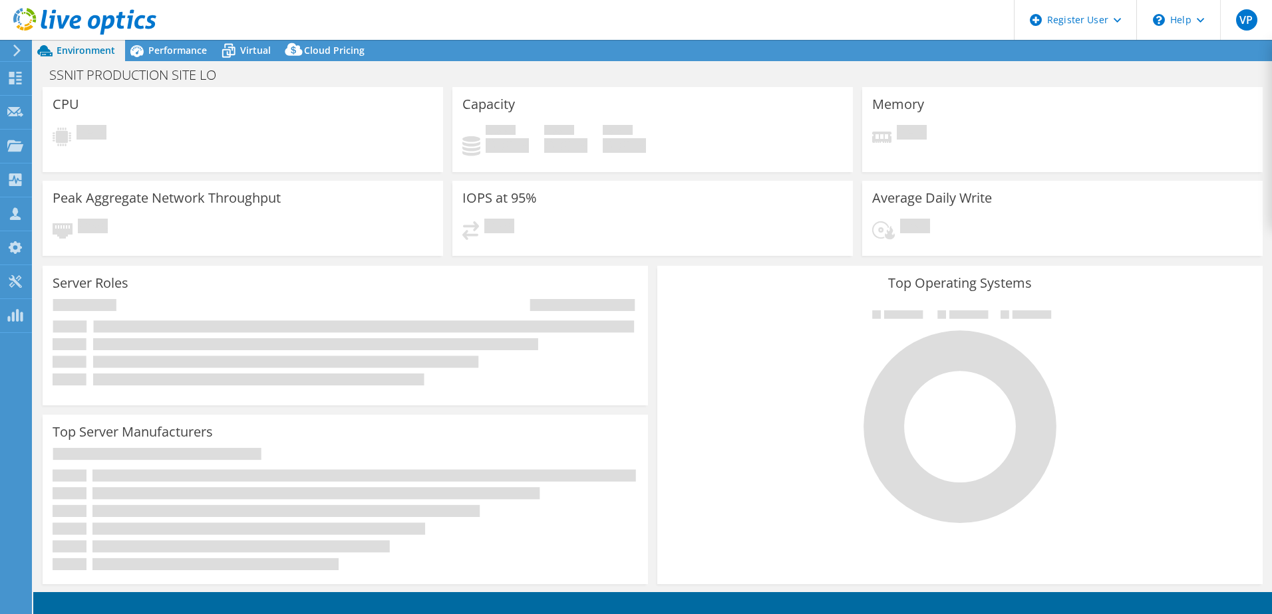
select select "USD"
select select "HongKong"
select select "USD"
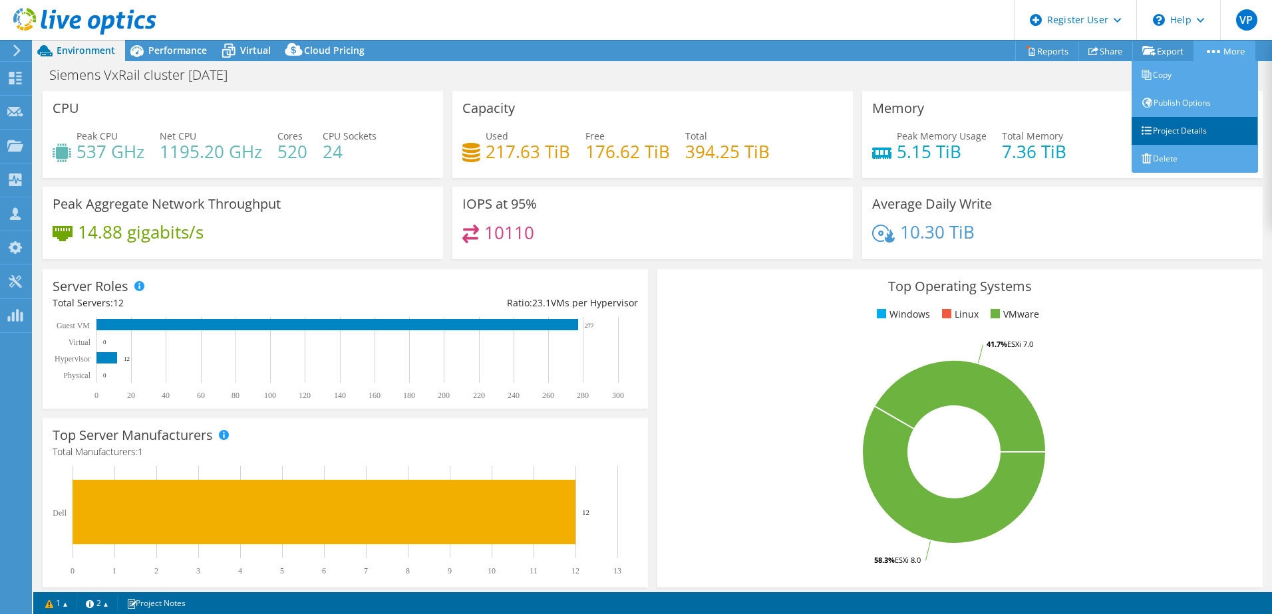
click at [1175, 128] on link "Project Details" at bounding box center [1194, 131] width 126 height 28
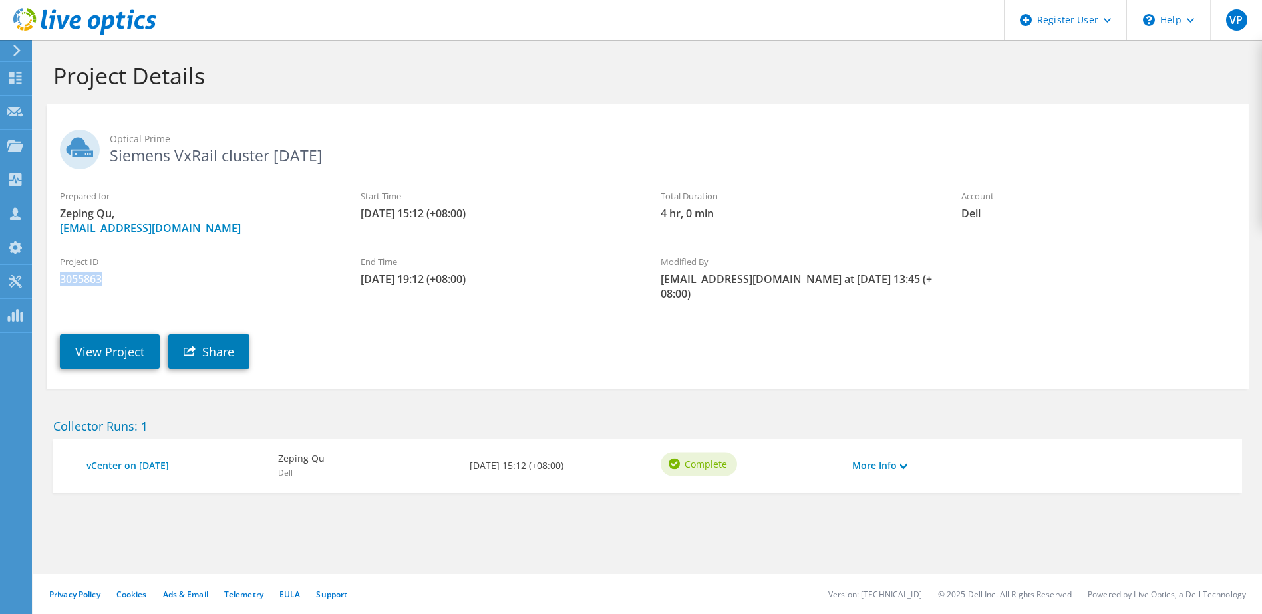
drag, startPoint x: 104, startPoint y: 278, endPoint x: 59, endPoint y: 273, distance: 45.5
click at [59, 273] on div "Project ID 3055863" at bounding box center [197, 271] width 301 height 45
copy span "3055863"
drag, startPoint x: 81, startPoint y: 325, endPoint x: 434, endPoint y: 527, distance: 406.0
click at [434, 527] on section "Project Details Optical Prime Siemens VxRail cluster Feb 2025 Prepared for Zepi…" at bounding box center [647, 306] width 1228 height 533
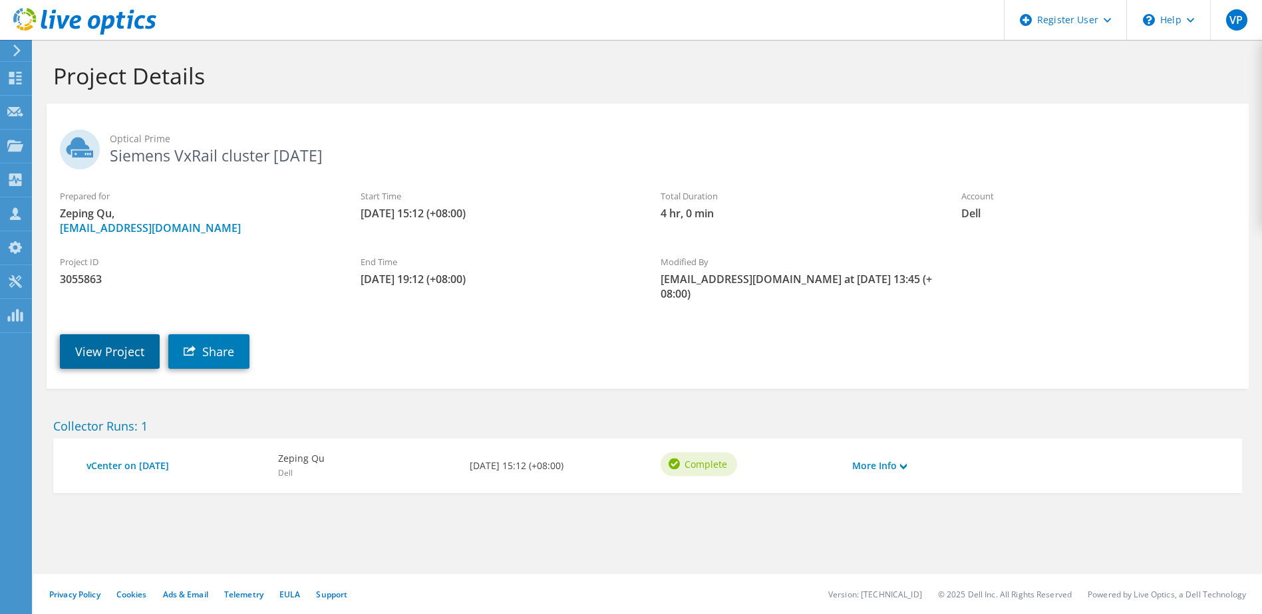
click at [114, 342] on link "View Project" at bounding box center [110, 352] width 100 height 35
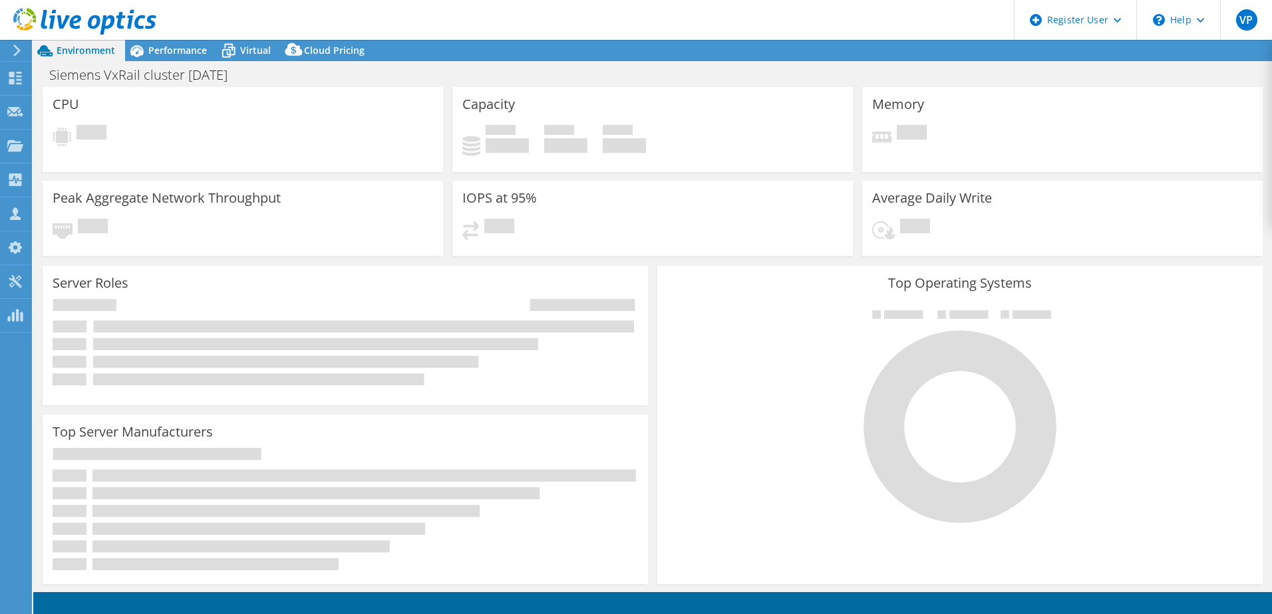
select select "HongKong"
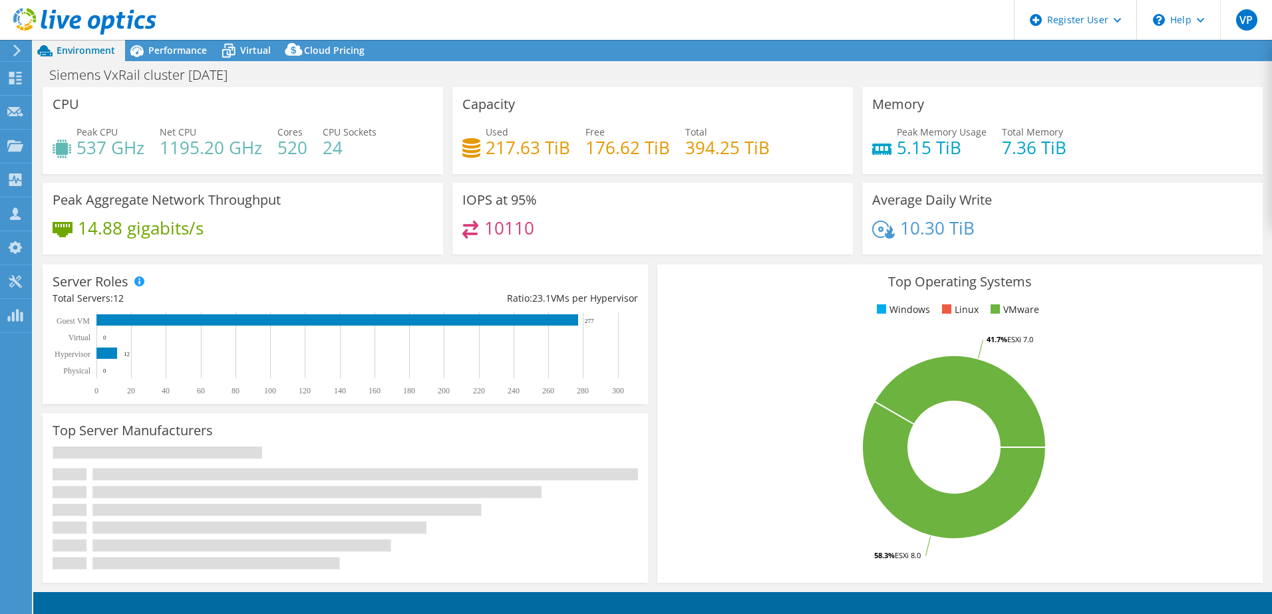
select select "HongKong"
select select "USD"
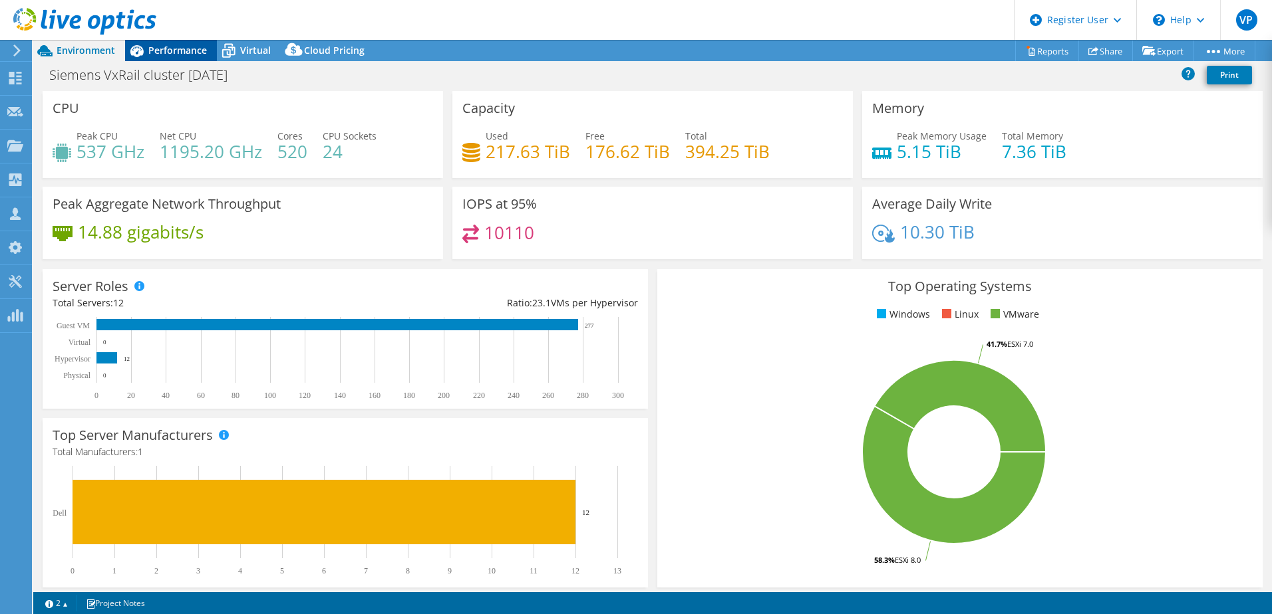
click at [180, 42] on div "Performance" at bounding box center [171, 50] width 92 height 21
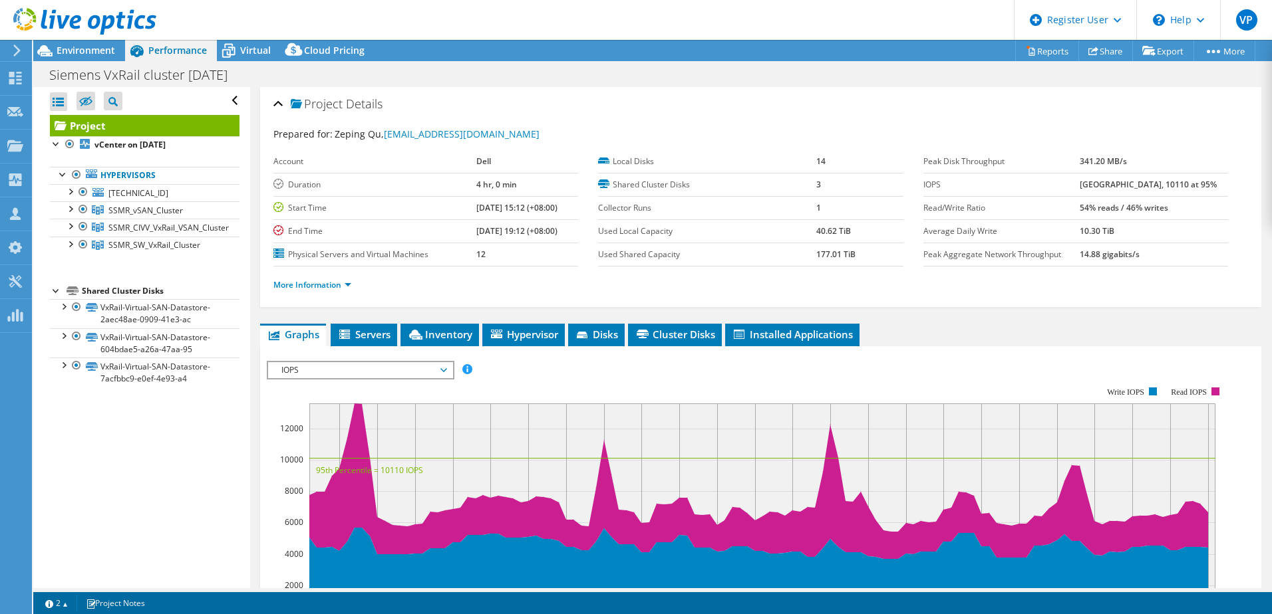
click at [437, 381] on rect at bounding box center [746, 502] width 959 height 266
click at [442, 372] on span "IOPS" at bounding box center [360, 370] width 171 height 16
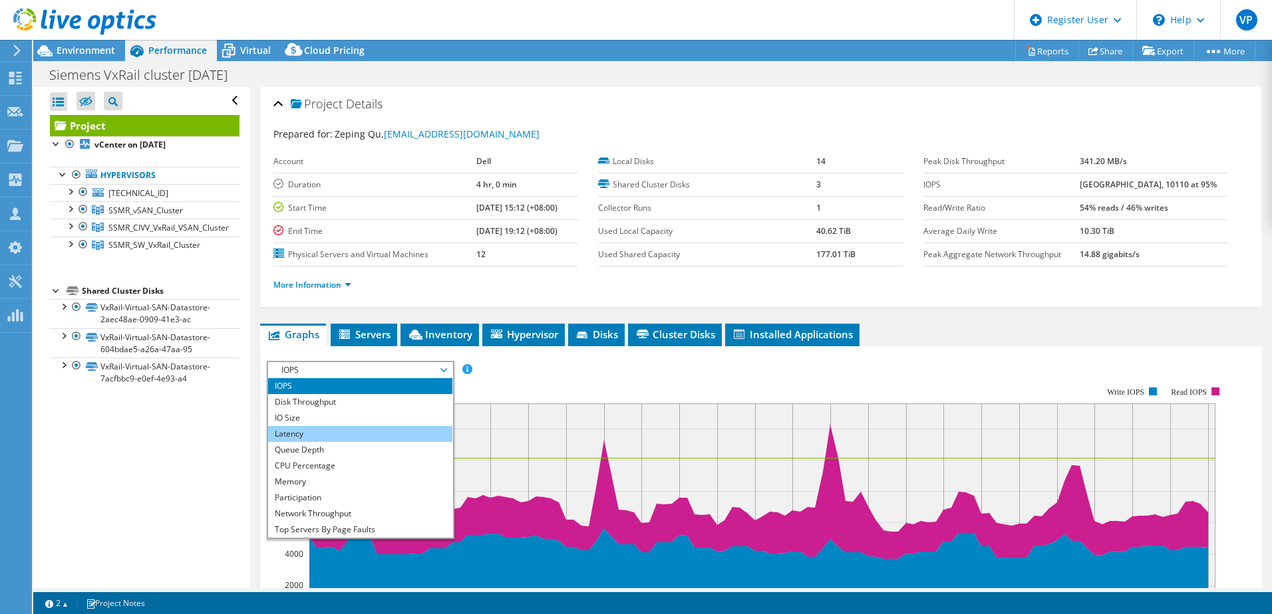
scroll to position [9, 0]
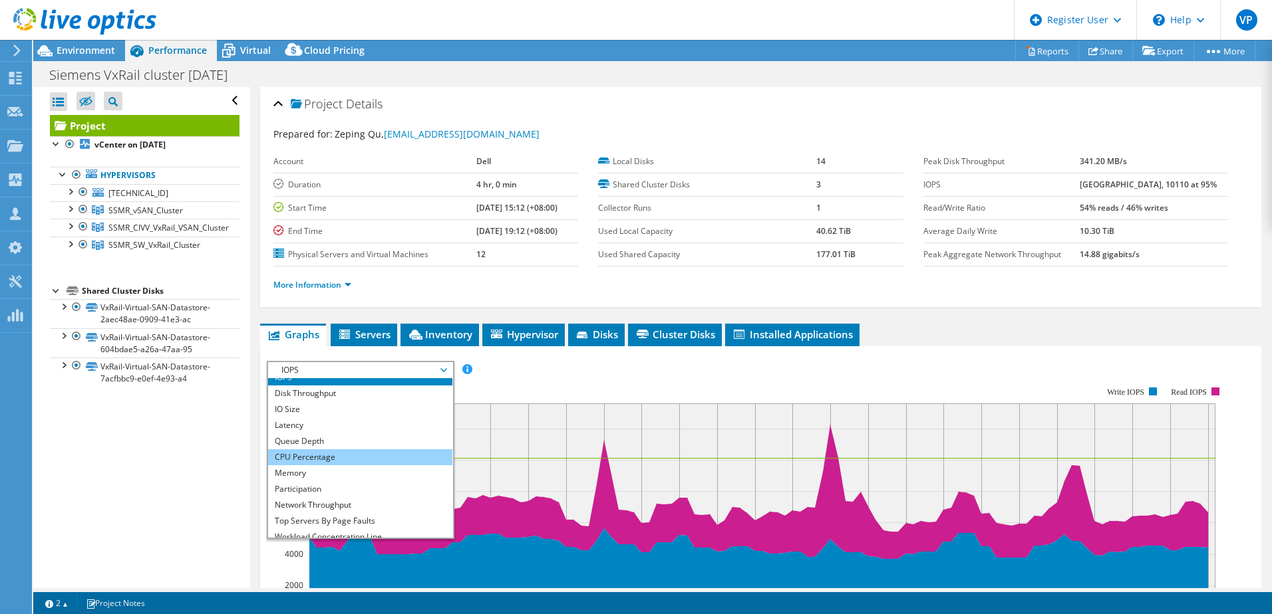
click at [398, 454] on li "CPU Percentage" at bounding box center [360, 458] width 184 height 16
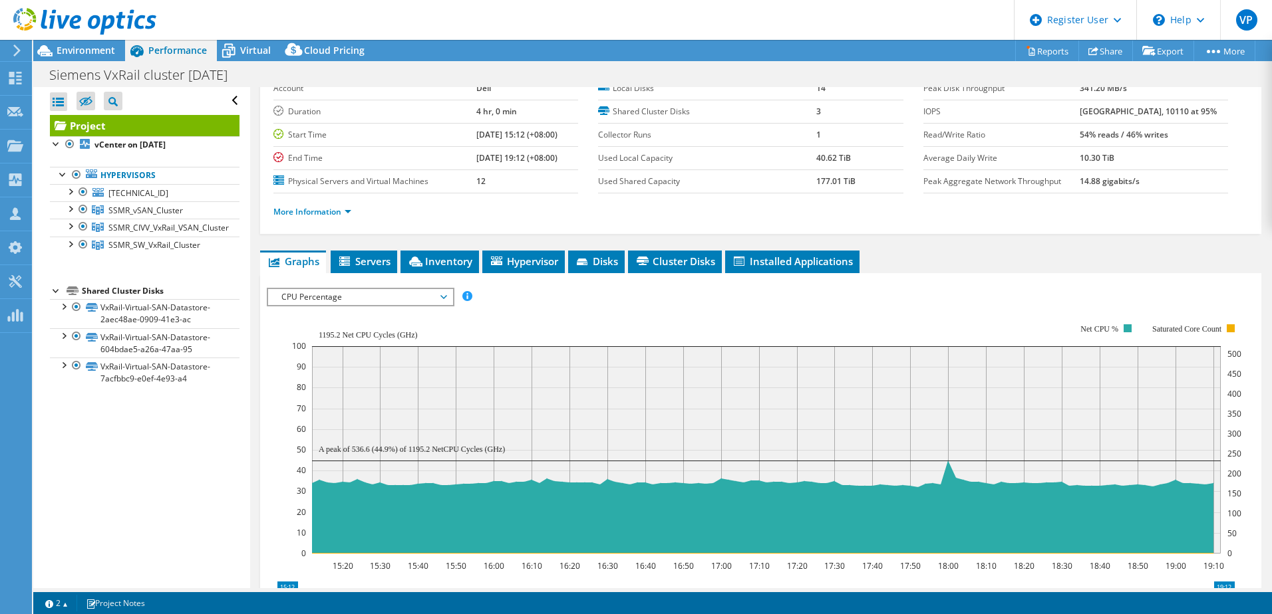
scroll to position [0, 0]
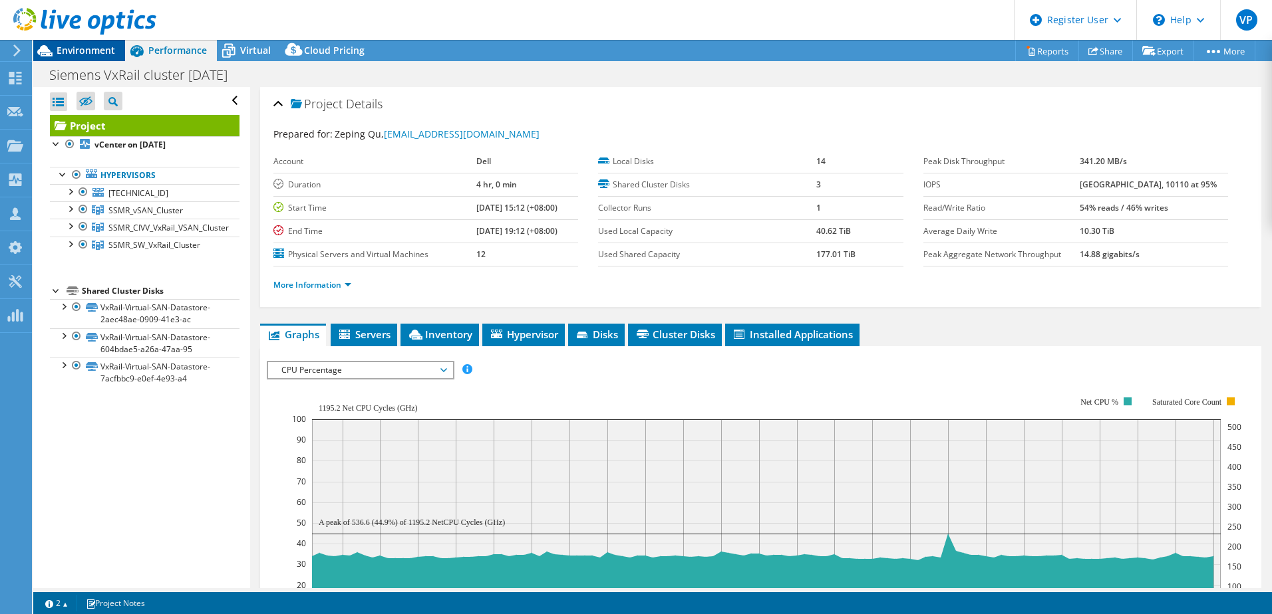
click at [87, 51] on span "Environment" at bounding box center [86, 50] width 59 height 13
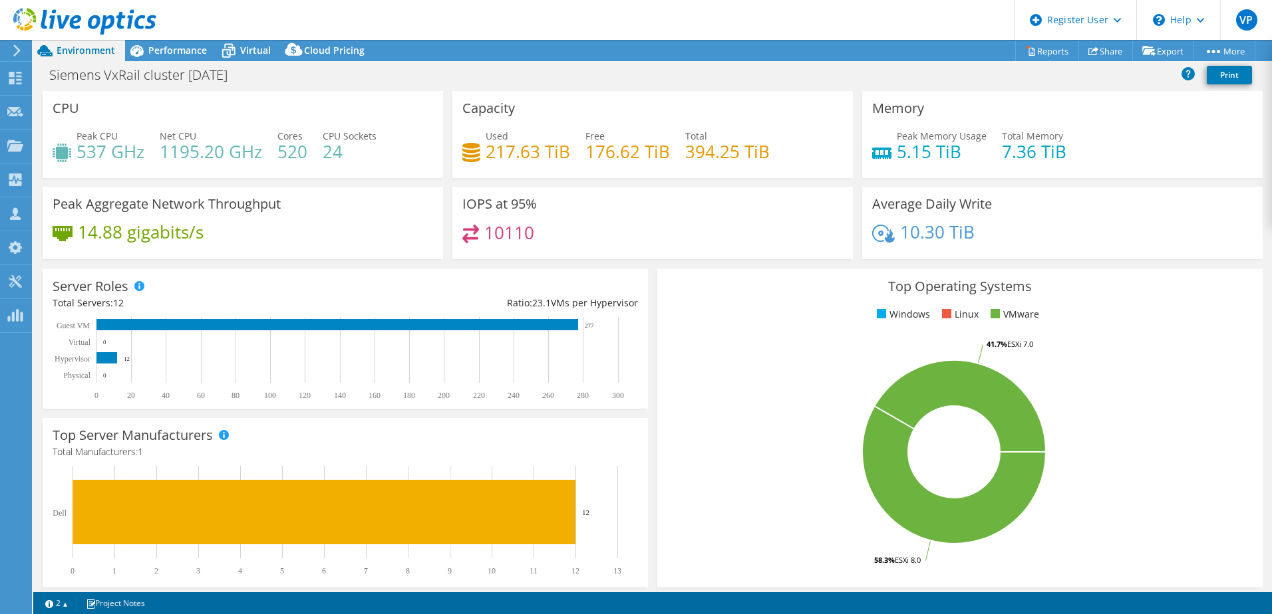
click at [123, 304] on span "12" at bounding box center [118, 303] width 11 height 13
click at [179, 57] on div "Performance" at bounding box center [171, 50] width 92 height 21
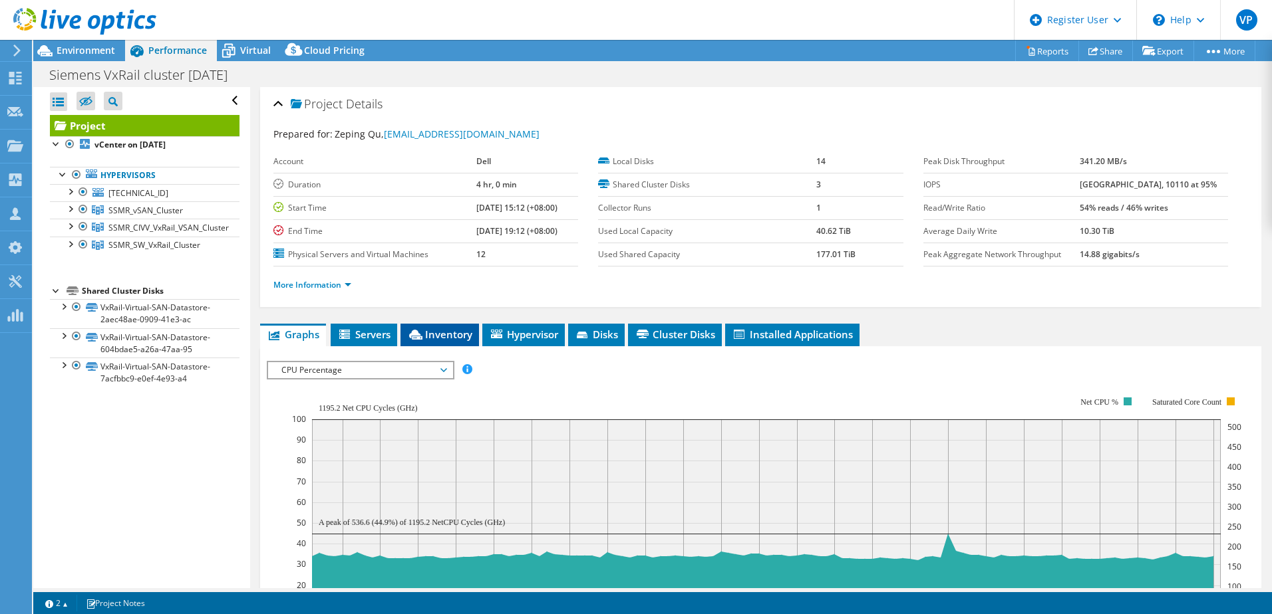
click at [452, 344] on li "Inventory" at bounding box center [439, 335] width 78 height 23
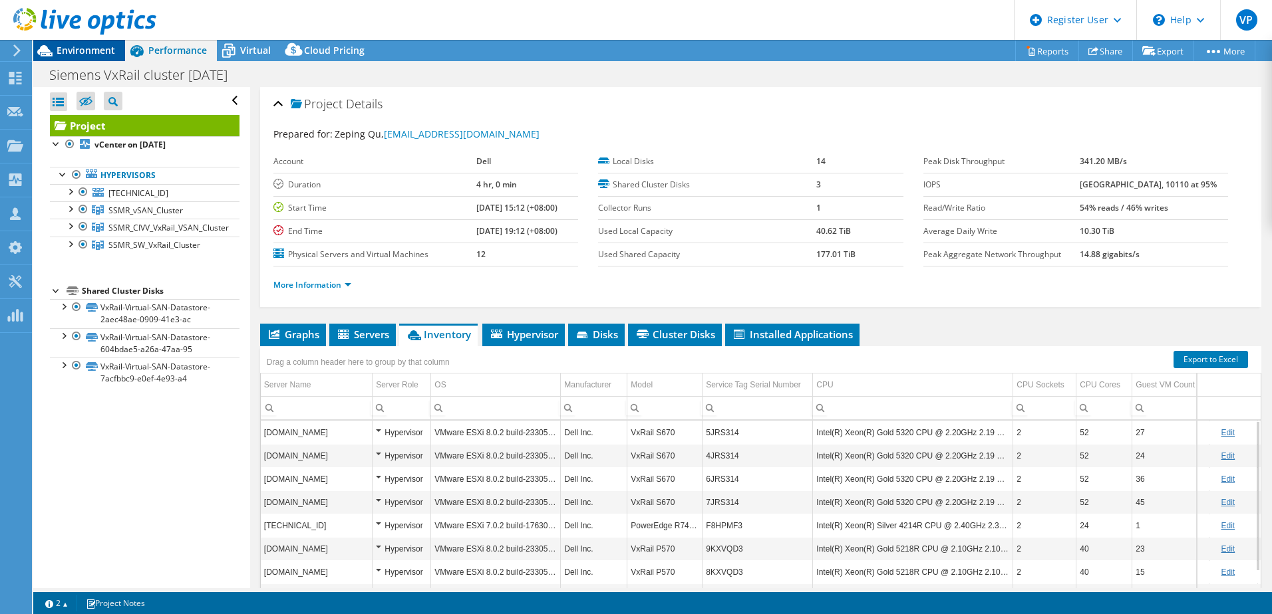
click at [85, 51] on span "Environment" at bounding box center [86, 50] width 59 height 13
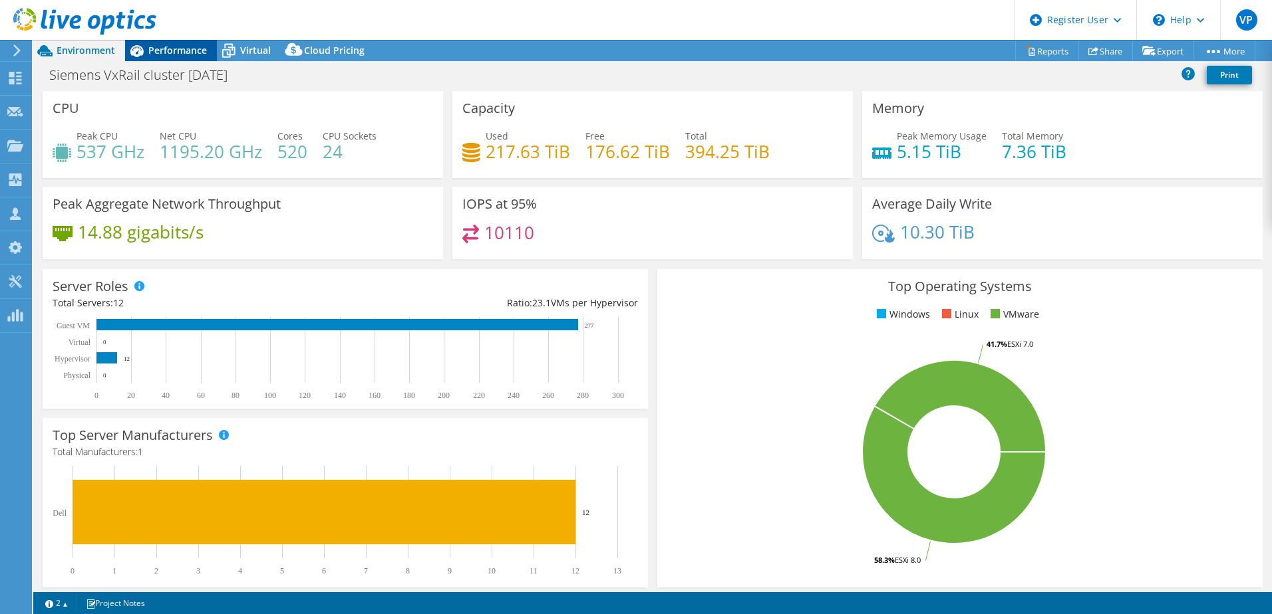
click at [165, 57] on div "Performance" at bounding box center [171, 50] width 92 height 21
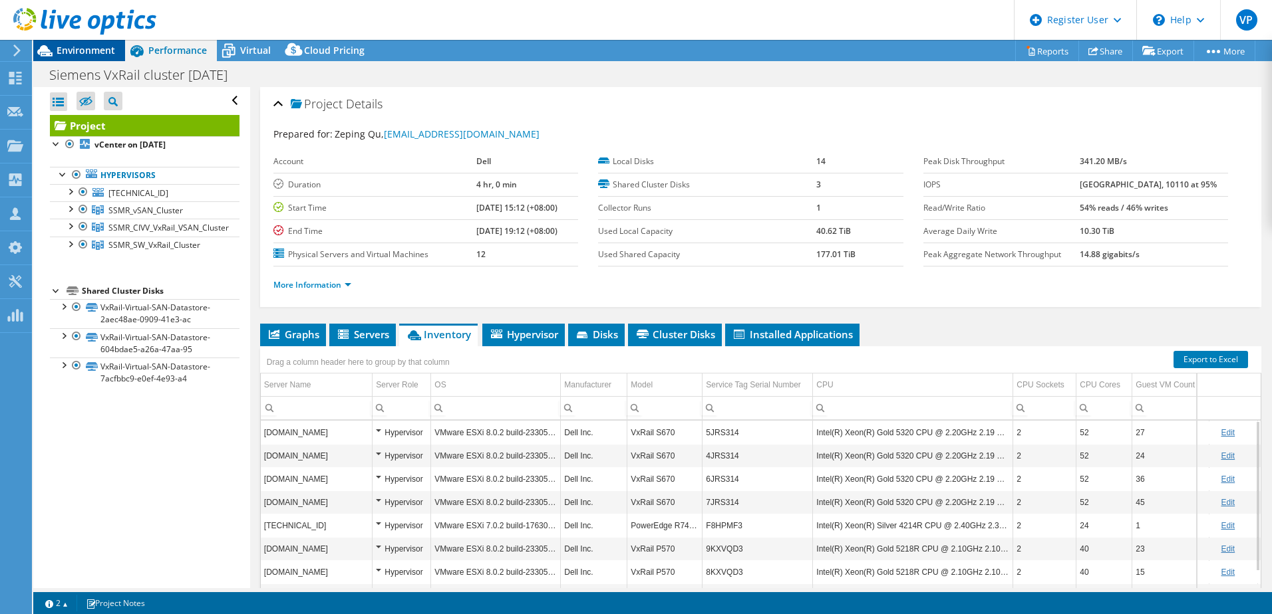
click at [93, 55] on span "Environment" at bounding box center [86, 50] width 59 height 13
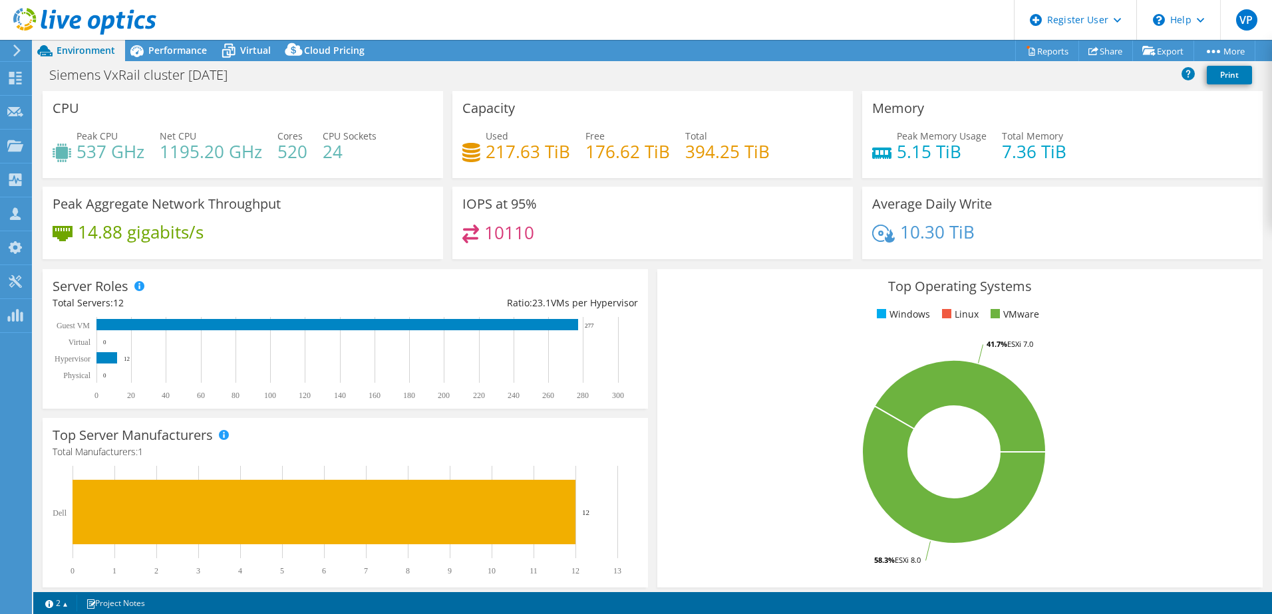
scroll to position [9, 0]
drag, startPoint x: 951, startPoint y: 154, endPoint x: 893, endPoint y: 155, distance: 57.9
click at [896, 155] on h4 "5.15 TiB" at bounding box center [941, 151] width 90 height 15
click at [180, 52] on span "Performance" at bounding box center [177, 50] width 59 height 13
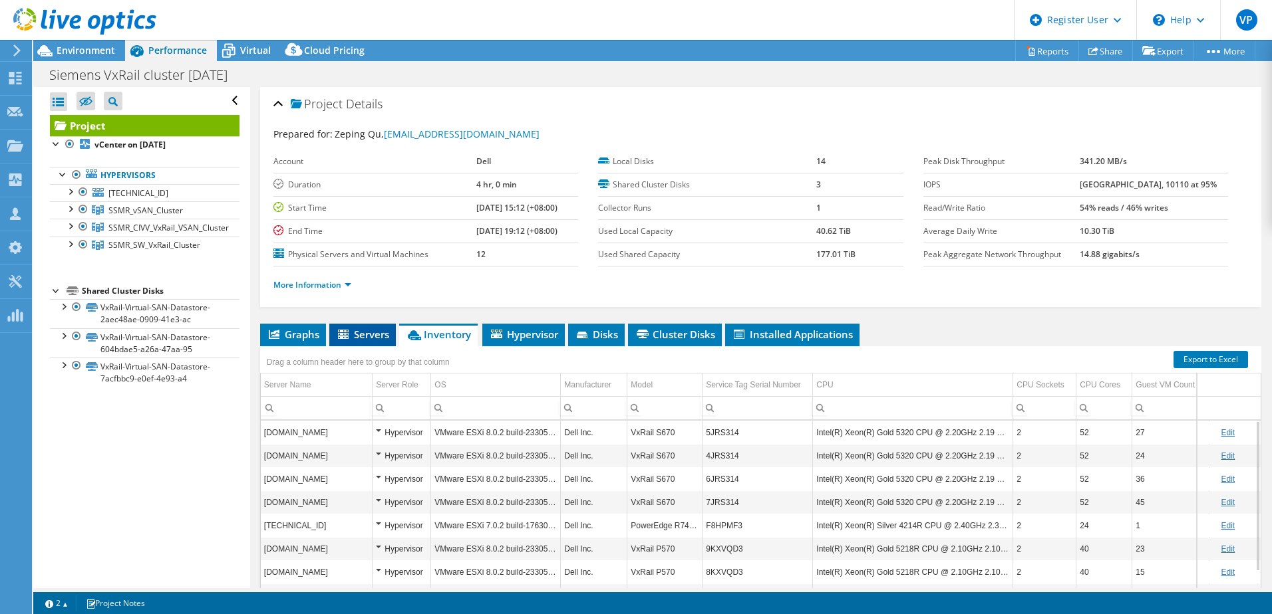
click at [346, 339] on icon at bounding box center [343, 334] width 11 height 9
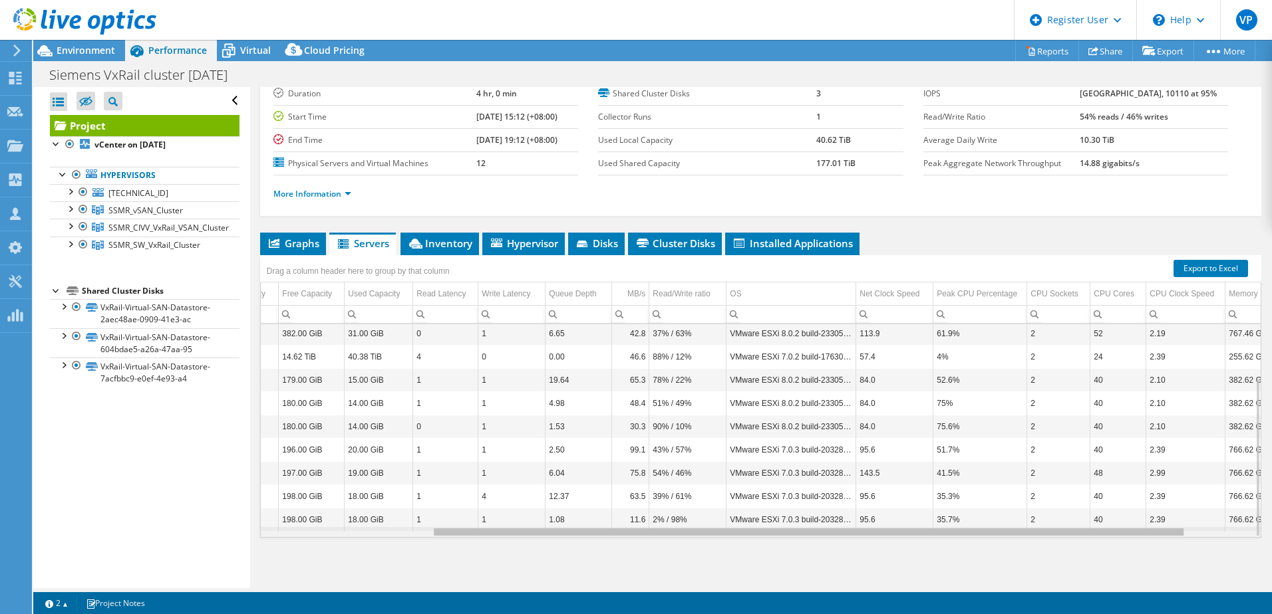
scroll to position [0, 0]
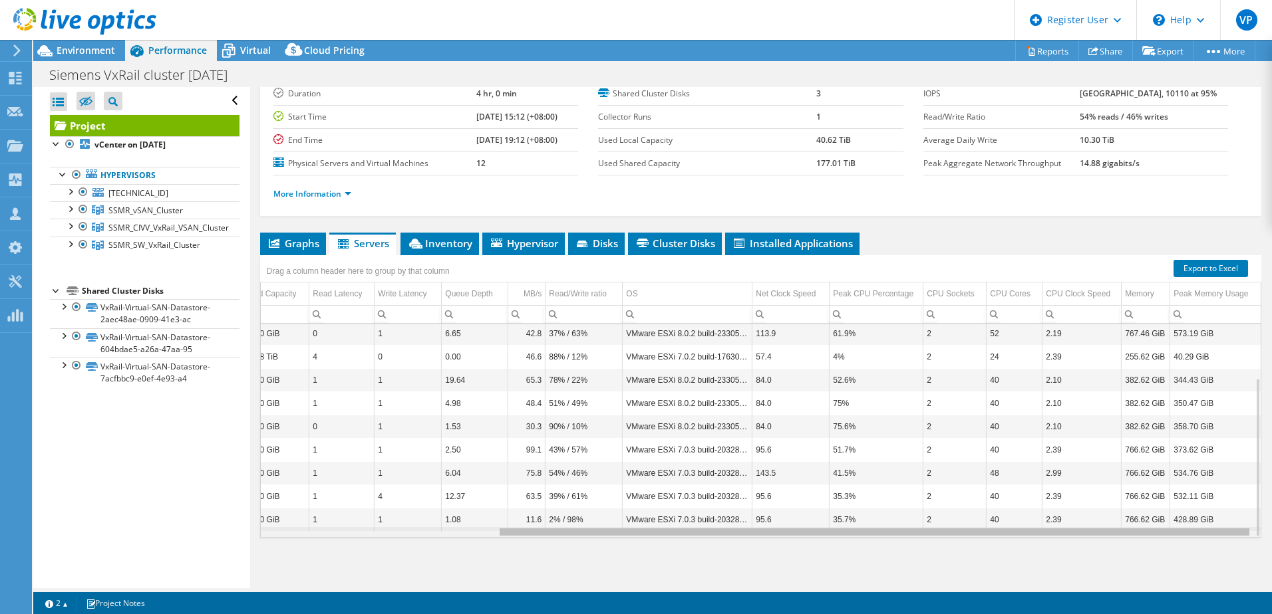
drag, startPoint x: 992, startPoint y: 535, endPoint x: 1274, endPoint y: 543, distance: 282.1
click at [1271, 543] on html "VP Dell User [PERSON_NAME] [PERSON_NAME][EMAIL_ADDRESS][DOMAIN_NAME] Dell My Pr…" at bounding box center [636, 307] width 1272 height 614
drag, startPoint x: 1149, startPoint y: 531, endPoint x: 1208, endPoint y: 519, distance: 60.9
click at [1208, 519] on body "VP Dell User [PERSON_NAME] [PERSON_NAME][EMAIL_ADDRESS][DOMAIN_NAME] Dell My Pr…" at bounding box center [636, 307] width 1272 height 614
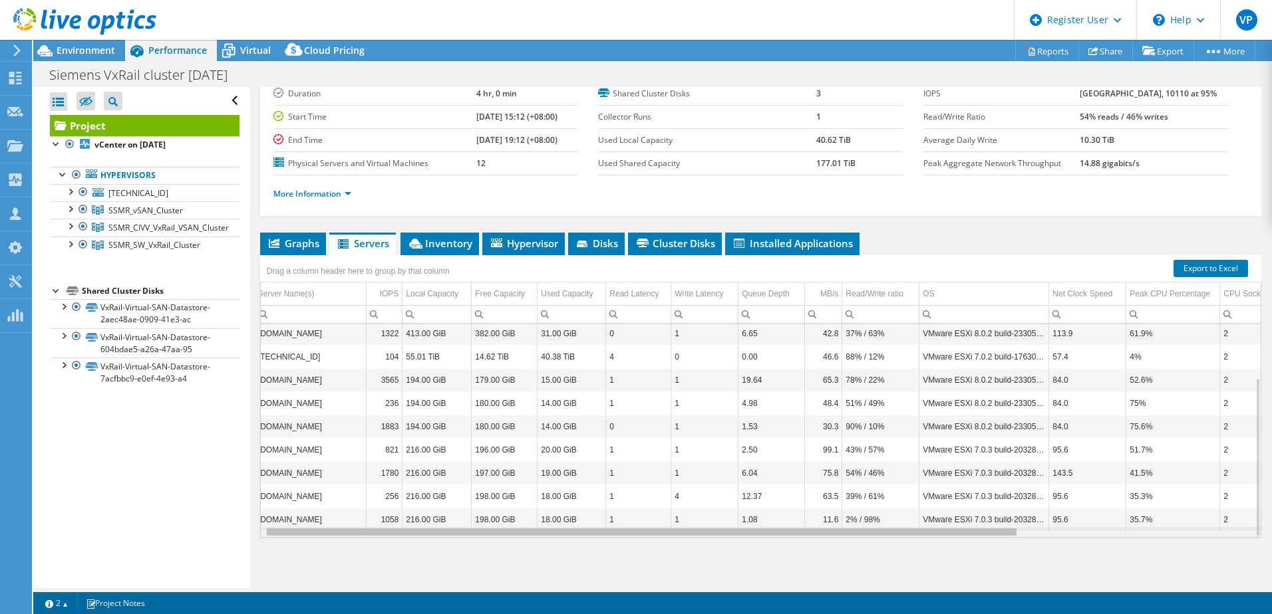
scroll to position [0, 11]
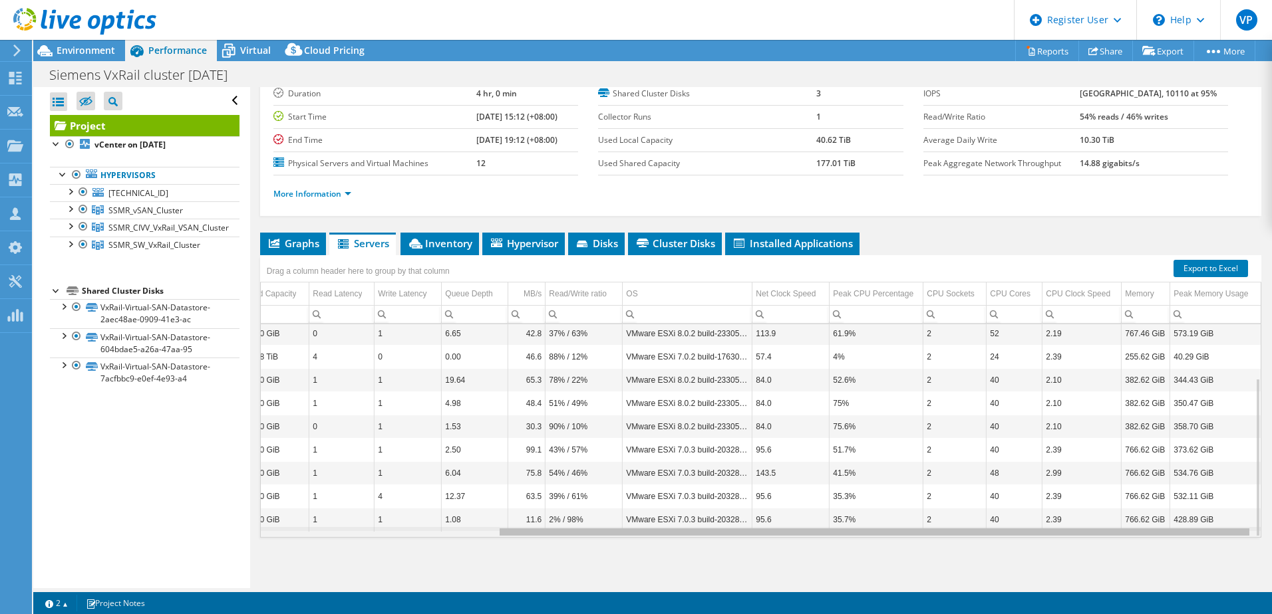
drag, startPoint x: 1120, startPoint y: 530, endPoint x: 1246, endPoint y: 547, distance: 126.8
click at [1246, 547] on body "VP Dell User [PERSON_NAME] [PERSON_NAME][EMAIL_ADDRESS][DOMAIN_NAME] Dell My Pr…" at bounding box center [636, 307] width 1272 height 614
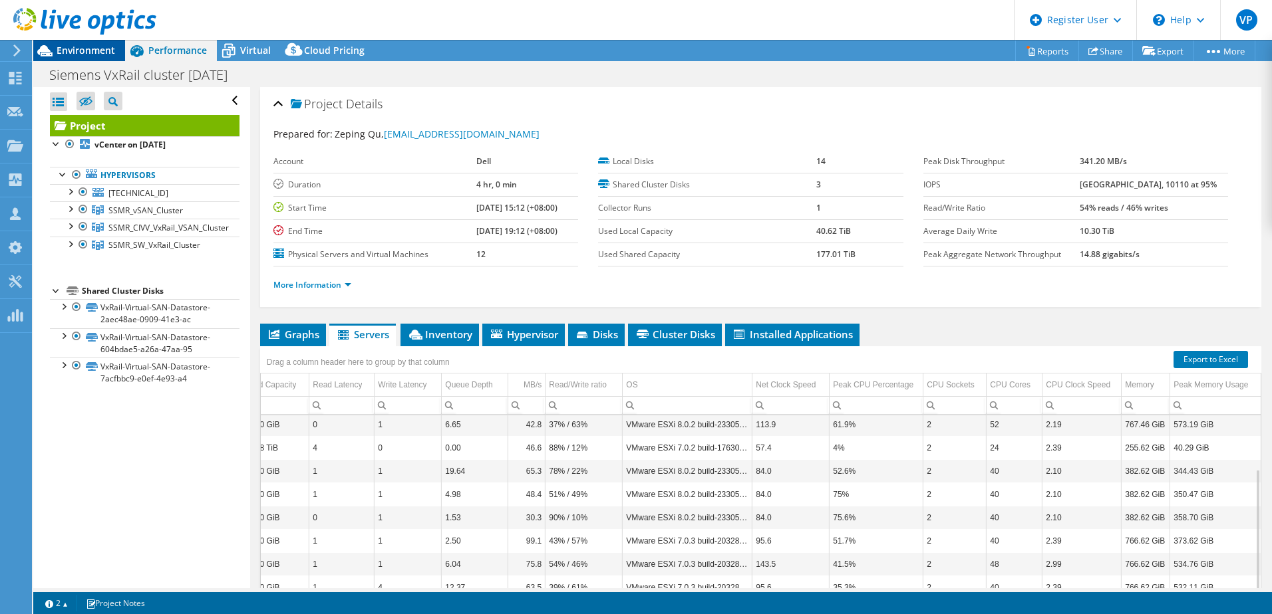
click at [94, 47] on span "Environment" at bounding box center [86, 50] width 59 height 13
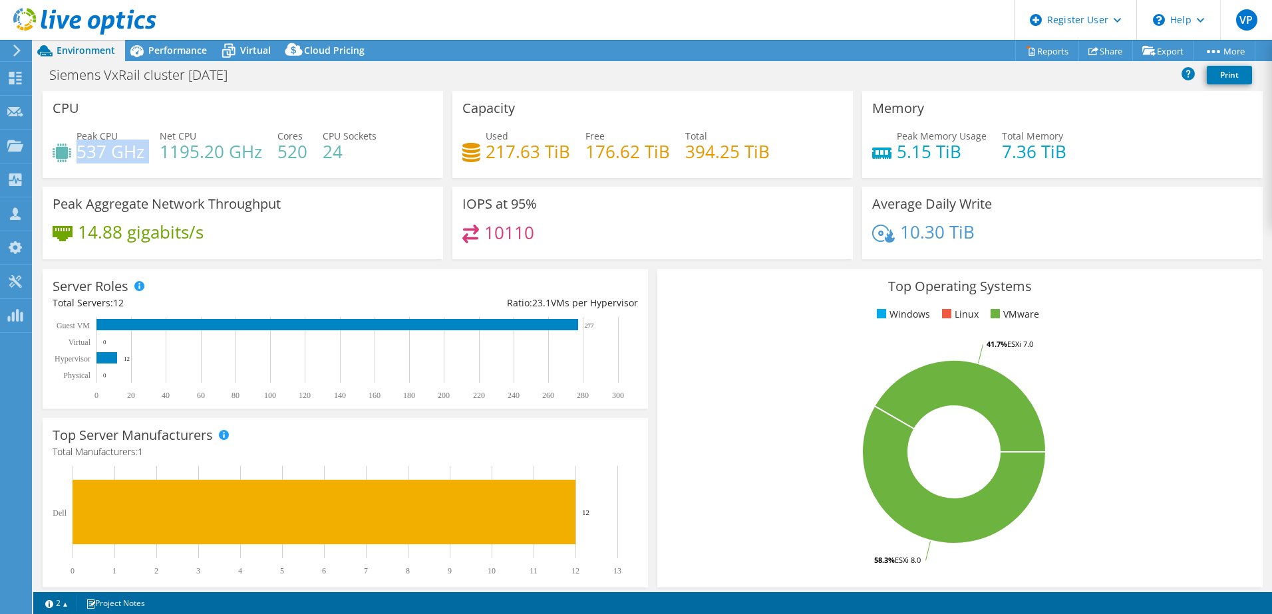
drag, startPoint x: 148, startPoint y: 151, endPoint x: 78, endPoint y: 162, distance: 70.6
click at [78, 162] on div "Peak CPU 537 GHz Net CPU 1195.20 GHz Cores 520 CPU Sockets 24" at bounding box center [243, 150] width 380 height 43
drag, startPoint x: 78, startPoint y: 162, endPoint x: 263, endPoint y: 177, distance: 185.5
click at [263, 177] on div "CPU Peak CPU 537 GHz Net CPU 1195.20 GHz Cores 520 CPU Sockets 24" at bounding box center [243, 134] width 400 height 87
click at [174, 56] on span "Performance" at bounding box center [177, 50] width 59 height 13
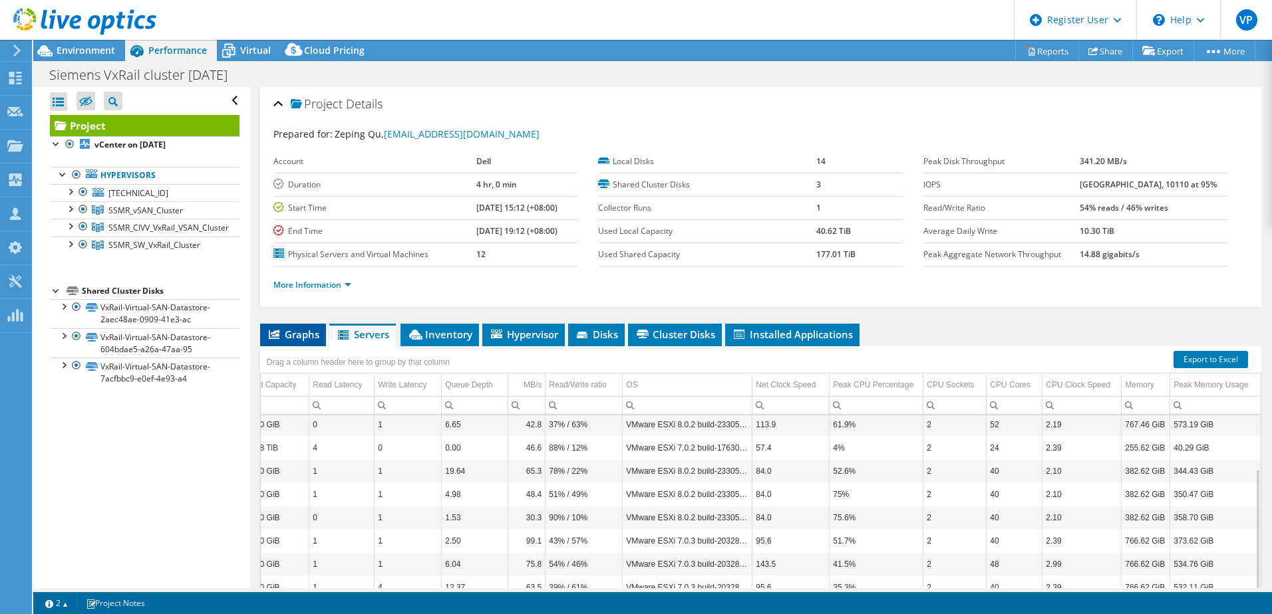
click at [319, 337] on li "Graphs" at bounding box center [293, 335] width 66 height 23
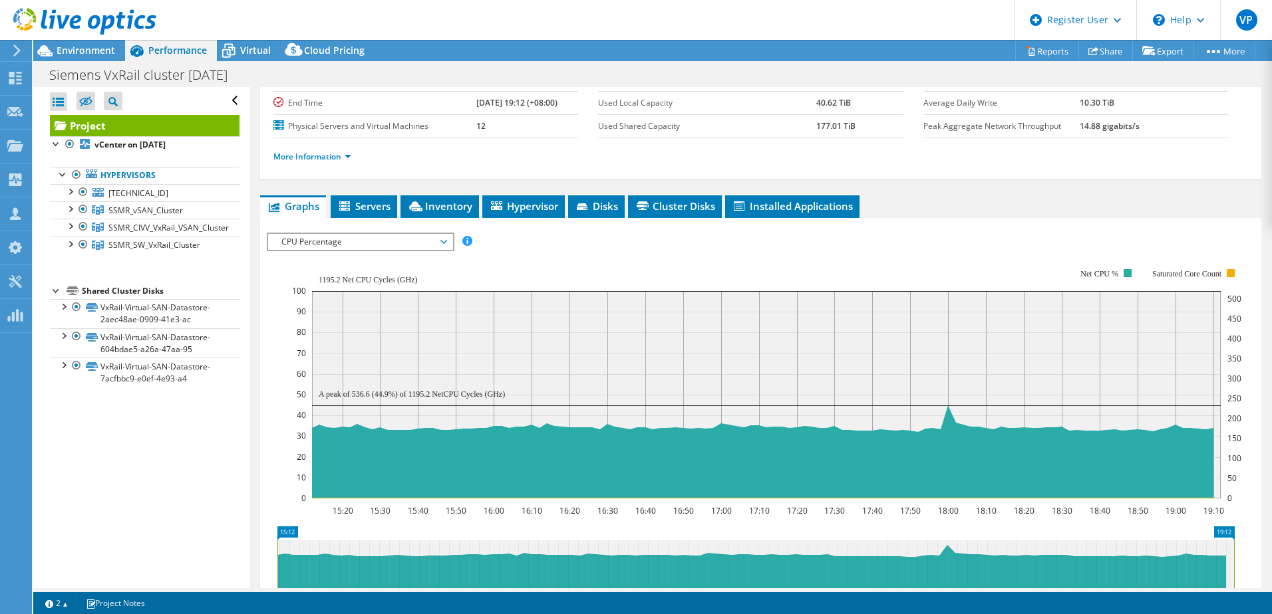
scroll to position [97, 0]
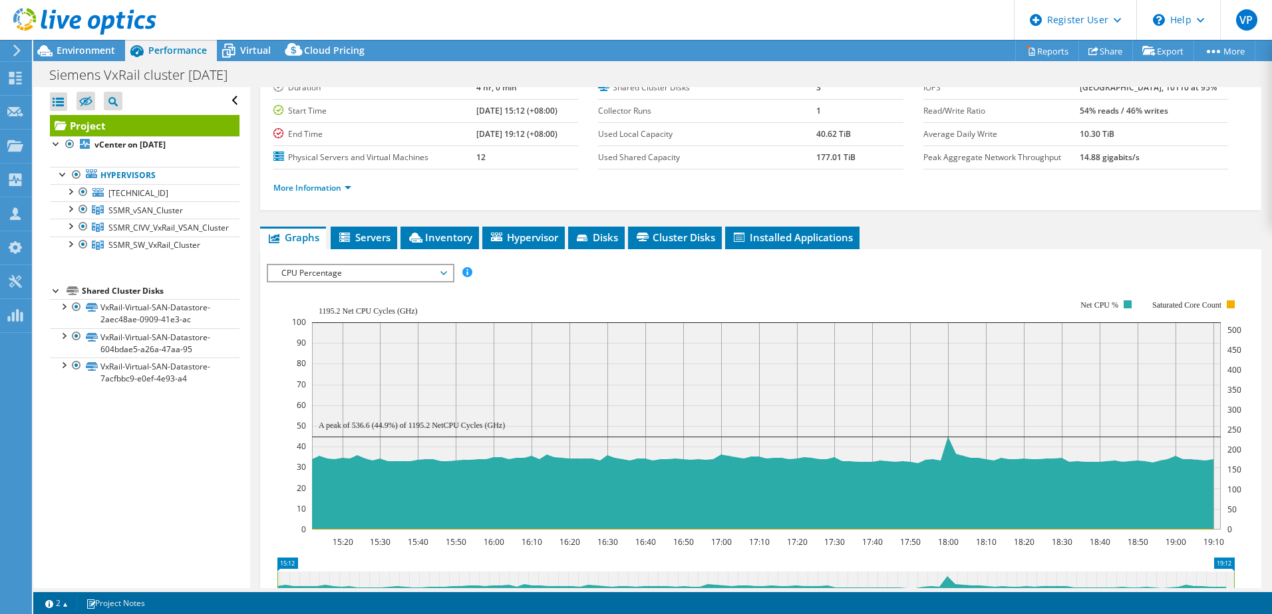
click at [390, 268] on span "CPU Percentage" at bounding box center [360, 273] width 171 height 16
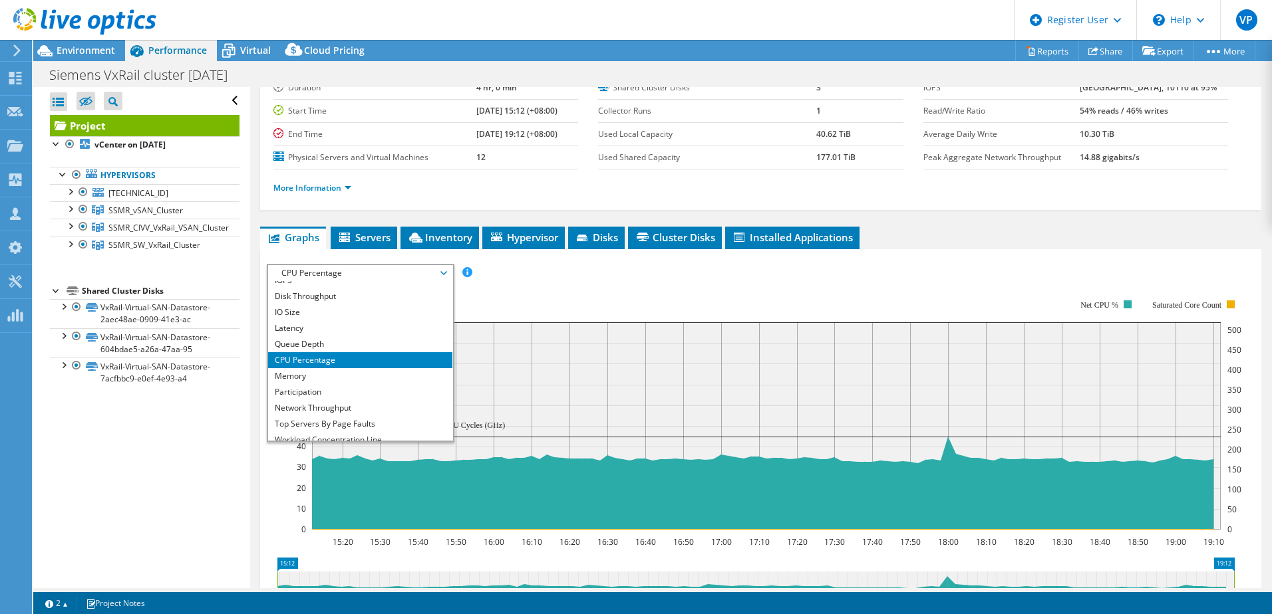
click at [392, 359] on li "CPU Percentage" at bounding box center [360, 360] width 184 height 16
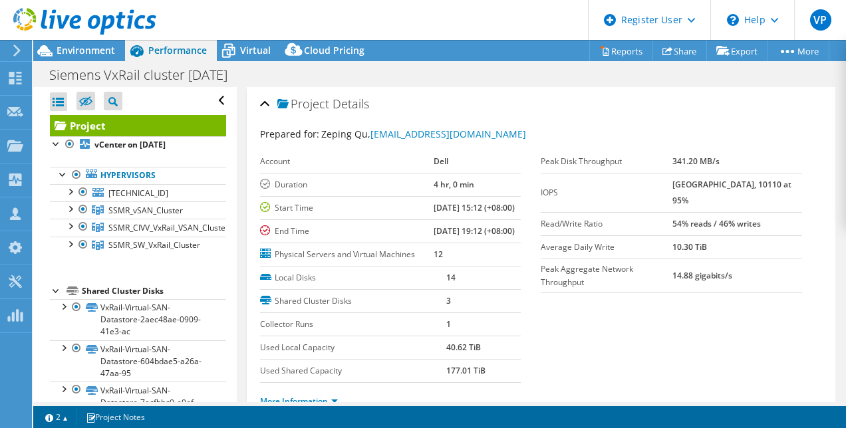
scroll to position [9, 0]
click at [70, 53] on span "Environment" at bounding box center [86, 50] width 59 height 13
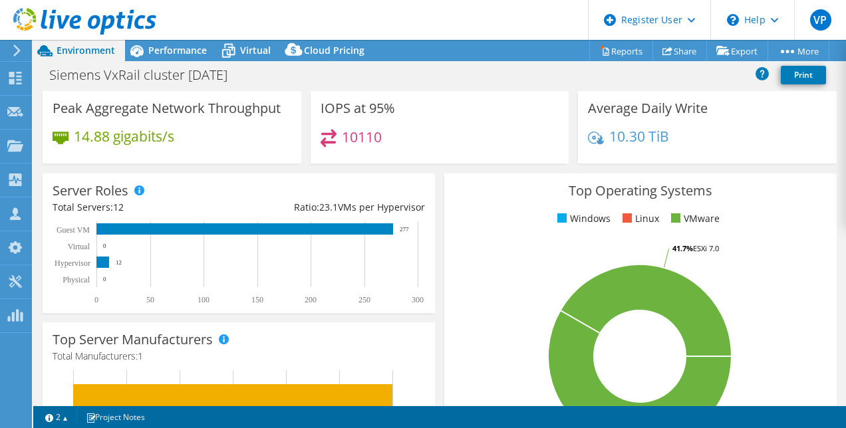
scroll to position [0, 0]
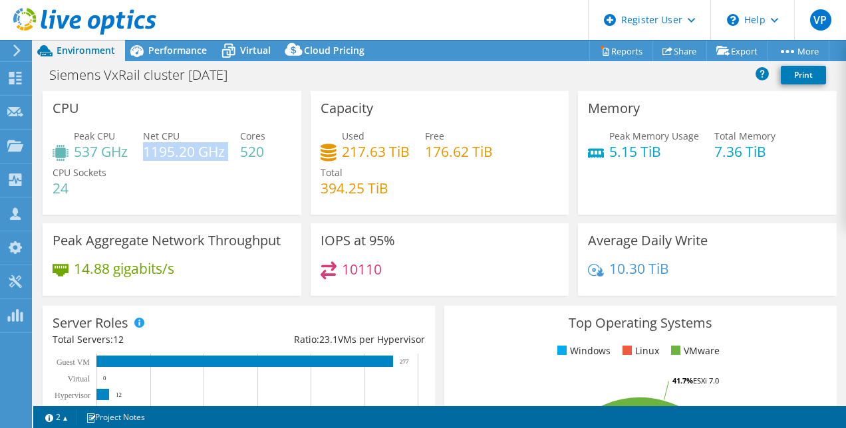
drag, startPoint x: 144, startPoint y: 151, endPoint x: 229, endPoint y: 153, distance: 85.1
click at [229, 153] on div "Peak CPU 537 GHz Net CPU 1195.20 GHz Cores 520 CPU Sockets 24" at bounding box center [172, 169] width 239 height 80
drag, startPoint x: 229, startPoint y: 153, endPoint x: 229, endPoint y: 186, distance: 32.6
click at [229, 186] on div "Peak CPU 537 GHz Net CPU 1195.20 GHz Cores 520 CPU Sockets 24" at bounding box center [172, 169] width 239 height 80
drag, startPoint x: 148, startPoint y: 150, endPoint x: 235, endPoint y: 152, distance: 87.8
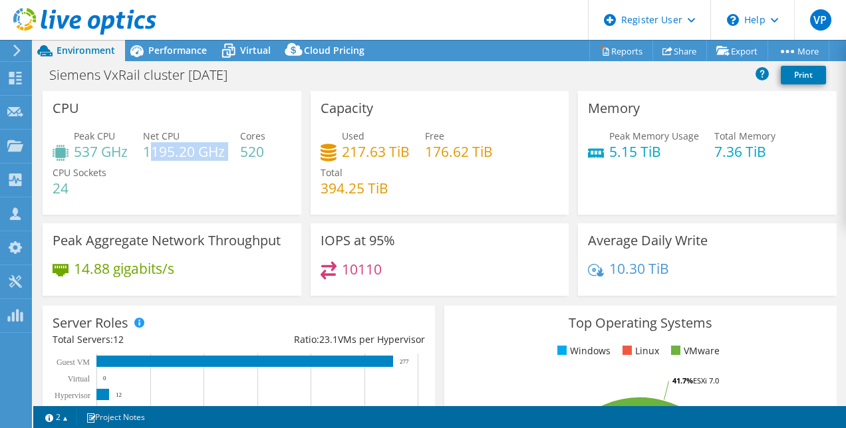
click at [235, 152] on div "Peak CPU 537 GHz Net CPU 1195.20 GHz Cores 520 CPU Sockets 24" at bounding box center [172, 169] width 239 height 80
drag, startPoint x: 235, startPoint y: 152, endPoint x: 205, endPoint y: 186, distance: 45.2
click at [205, 186] on div "Peak CPU 537 GHz Net CPU 1195.20 GHz Cores 520 CPU Sockets 24" at bounding box center [172, 169] width 239 height 80
